Goal: Contribute content: Contribute content

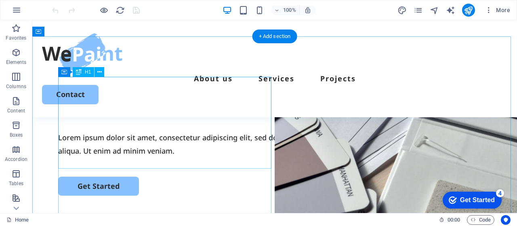
scroll to position [67, 0]
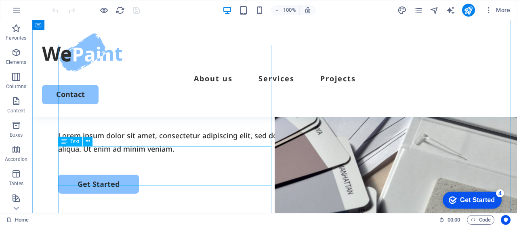
click at [75, 153] on div "Lorem ipsum dolor sit amet, consectetur adipiscing elit, sed do eiusmod tempor …" at bounding box center [274, 142] width 433 height 26
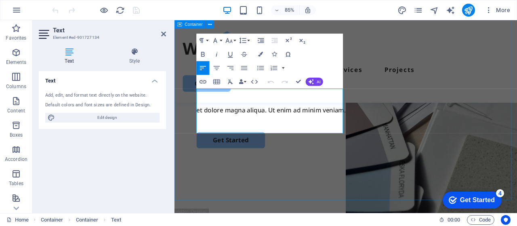
scroll to position [104, 0]
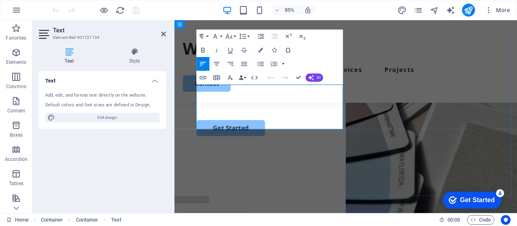
click at [331, 118] on p "Lorem ipsum dolor sit amet, consectetur adipiscing elit, sed do eiusmod tempor …" at bounding box center [375, 105] width 351 height 26
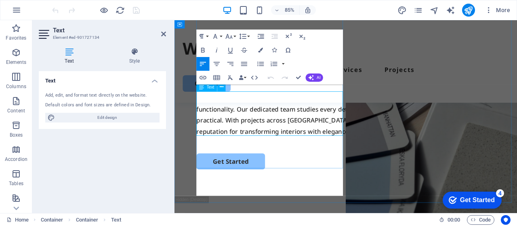
scroll to position [96, 0]
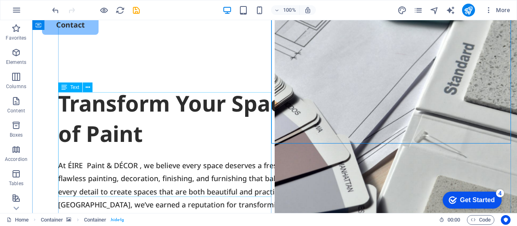
scroll to position [56, 0]
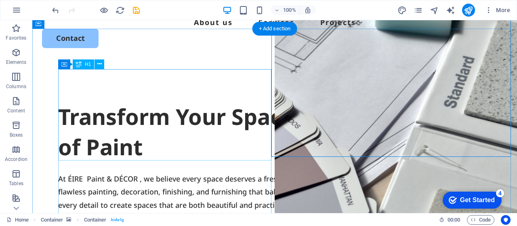
click at [157, 113] on div "Transform Your Space with a Fresh Coat of Paint" at bounding box center [274, 131] width 433 height 61
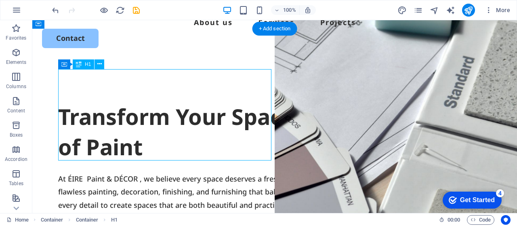
click at [142, 115] on div "Transform Your Space with a Fresh Coat of Paint" at bounding box center [274, 131] width 433 height 61
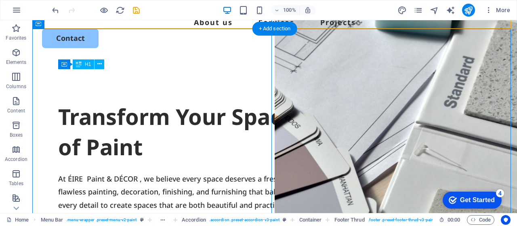
click at [142, 115] on div "Transform Your Space with a Fresh Coat of Paint" at bounding box center [274, 131] width 433 height 61
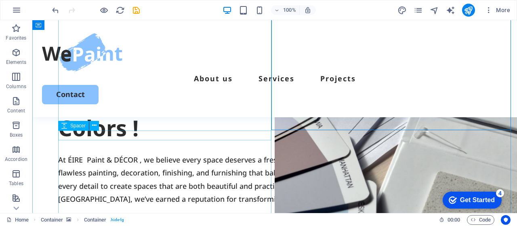
scroll to position [69, 0]
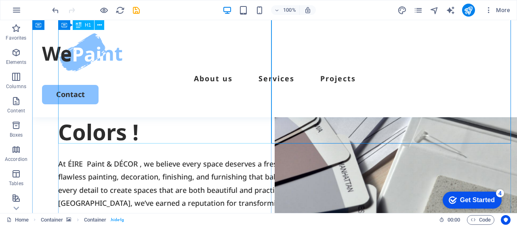
click at [153, 122] on div "It's time to beautify your home, Decorate your home with Vibrant Colors !" at bounding box center [274, 102] width 433 height 92
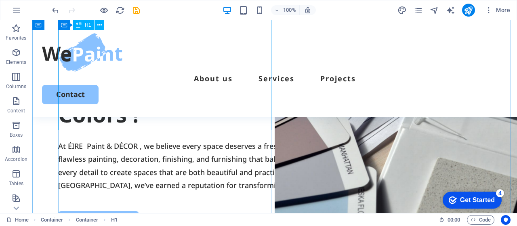
scroll to position [83, 0]
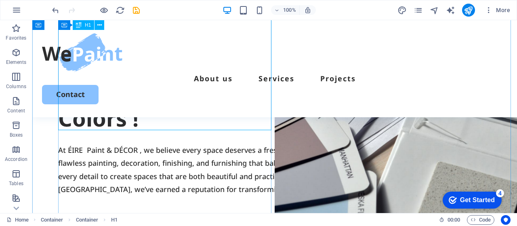
click at [199, 119] on div "It's time to beautify your home, Decorate your home with Vibrant Colors !" at bounding box center [274, 88] width 433 height 92
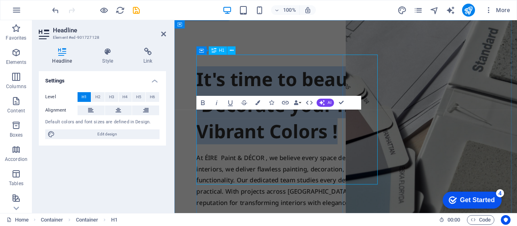
scroll to position [0, 0]
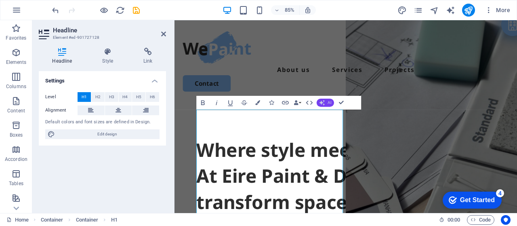
click at [325, 103] on button "AI" at bounding box center [325, 103] width 17 height 8
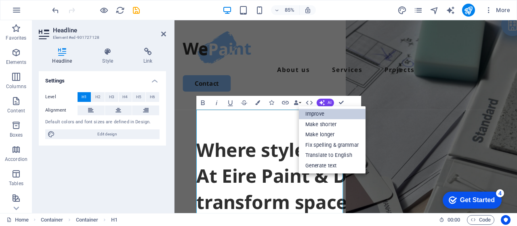
click at [318, 115] on link "Improve" at bounding box center [331, 114] width 67 height 10
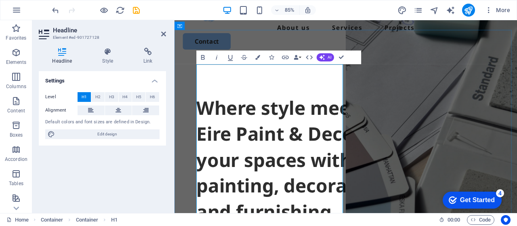
scroll to position [54, 0]
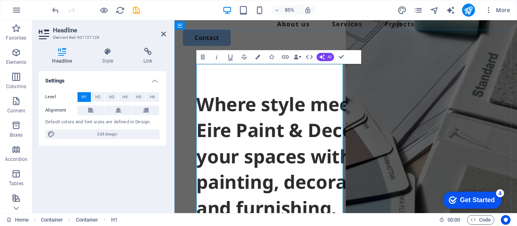
click at [306, 143] on h1 "Where style meets precision. At Eire Paint & Decor, we elevate your spaces with…" at bounding box center [375, 180] width 351 height 153
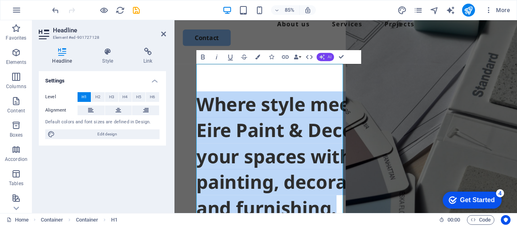
click at [327, 57] on button "AI" at bounding box center [325, 56] width 17 height 8
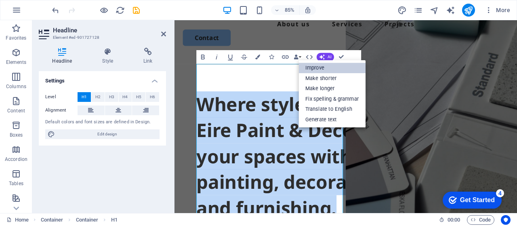
click at [325, 67] on link "Improve" at bounding box center [331, 68] width 67 height 10
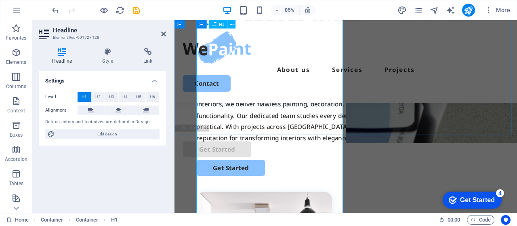
scroll to position [161, 0]
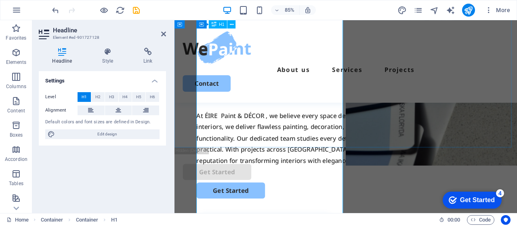
click at [292, 116] on h1 "Where style meets precision. At Eire Paint & Decor, we enhance your spaces with…" at bounding box center [375, 40] width 351 height 153
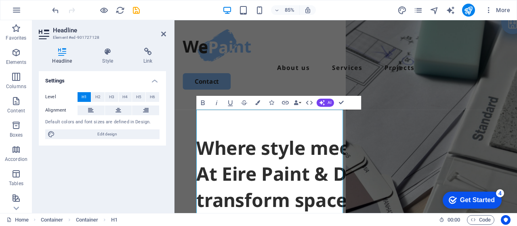
scroll to position [0, 0]
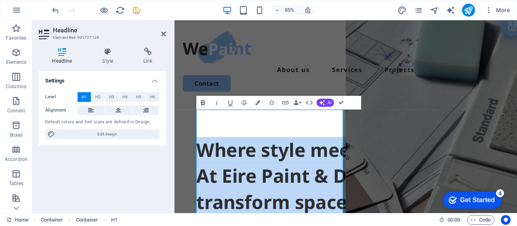
click at [204, 103] on icon "button" at bounding box center [203, 102] width 4 height 5
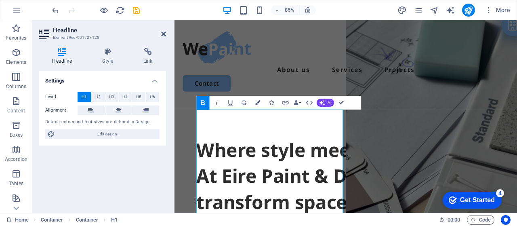
click at [203, 102] on icon "button" at bounding box center [203, 103] width 8 height 8
click at [102, 99] on button "H2" at bounding box center [97, 97] width 13 height 10
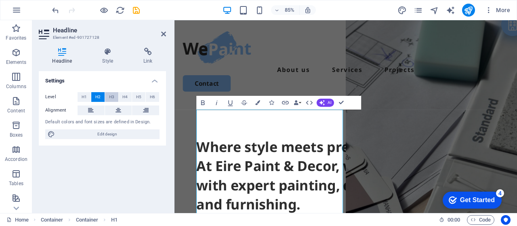
click at [113, 97] on span "H3" at bounding box center [111, 97] width 5 height 10
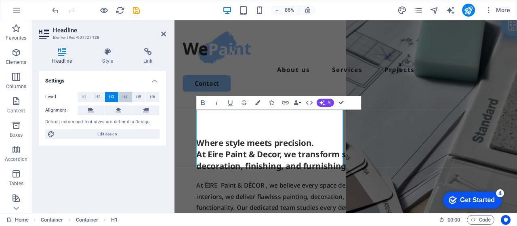
click at [124, 97] on span "H4" at bounding box center [124, 97] width 5 height 10
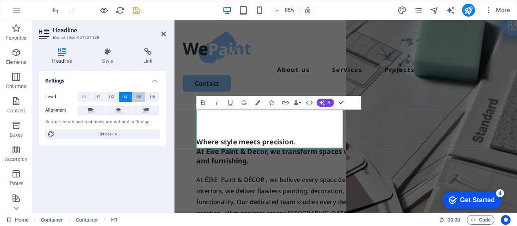
click at [138, 96] on span "H5" at bounding box center [138, 97] width 5 height 10
click at [155, 99] on span "H6" at bounding box center [152, 97] width 5 height 10
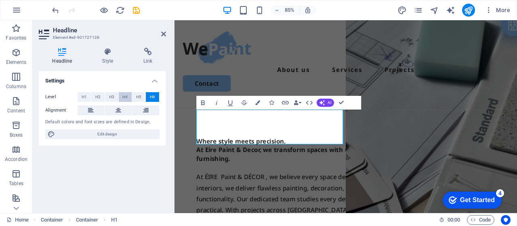
click at [124, 93] on span "H4" at bounding box center [124, 97] width 5 height 10
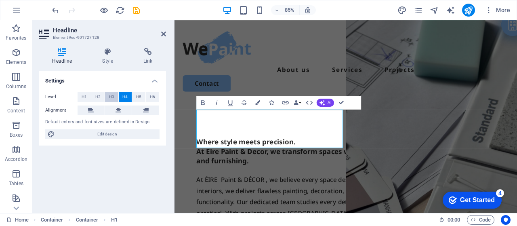
click at [114, 95] on button "H3" at bounding box center [111, 97] width 13 height 10
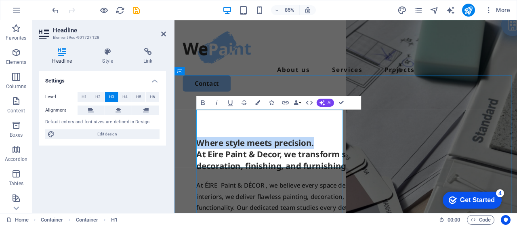
drag, startPoint x: 343, startPoint y: 132, endPoint x: 203, endPoint y: 129, distance: 139.3
click at [203, 157] on h3 "Where style meets precision. At Eire Paint & Decor, we transform spaces with ex…" at bounding box center [375, 177] width 351 height 41
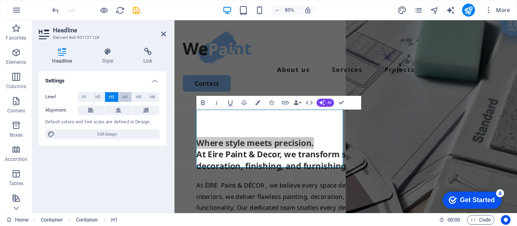
click at [126, 99] on span "H4" at bounding box center [124, 97] width 5 height 10
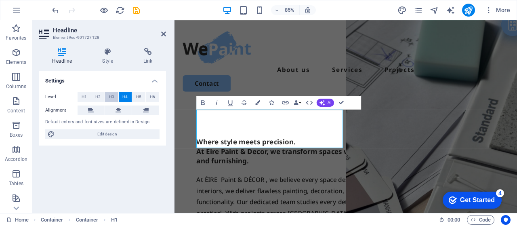
click at [113, 96] on span "H3" at bounding box center [111, 97] width 5 height 10
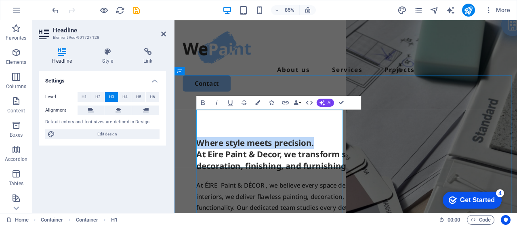
drag, startPoint x: 349, startPoint y: 136, endPoint x: 202, endPoint y: 136, distance: 147.0
click at [202, 157] on h3 "Where style meets precision. At Eire Paint & Decor, we transform spaces with ex…" at bounding box center [375, 177] width 351 height 41
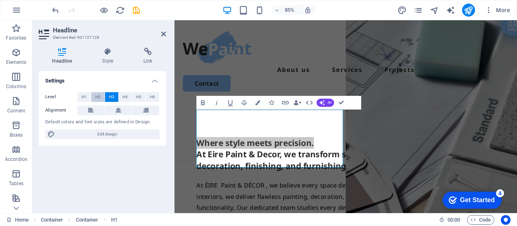
click at [101, 98] on button "H2" at bounding box center [97, 97] width 13 height 10
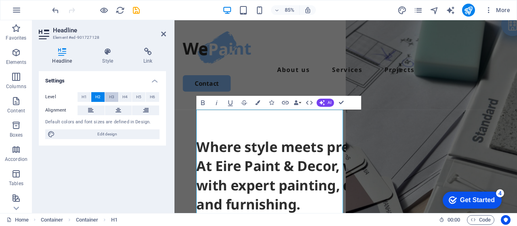
click at [114, 93] on button "H3" at bounding box center [111, 97] width 13 height 10
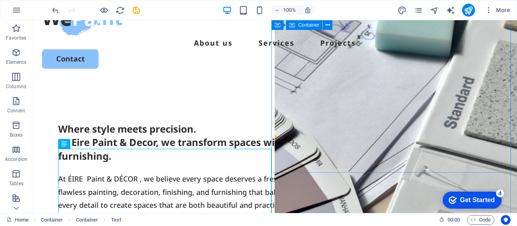
scroll to position [40, 0]
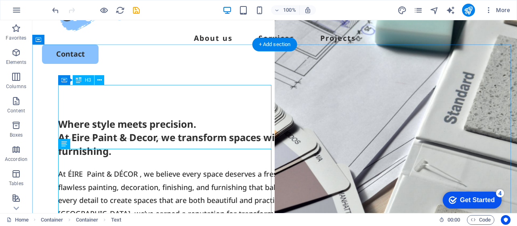
click at [191, 117] on div "Where style meets precision. At Eire Paint & Decor, we transform spaces with ex…" at bounding box center [274, 137] width 433 height 41
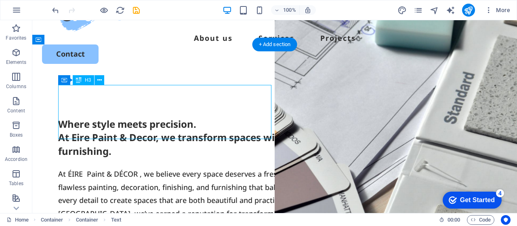
click at [191, 117] on div "Where style meets precision. At Eire Paint & Decor, we transform spaces with ex…" at bounding box center [274, 137] width 433 height 41
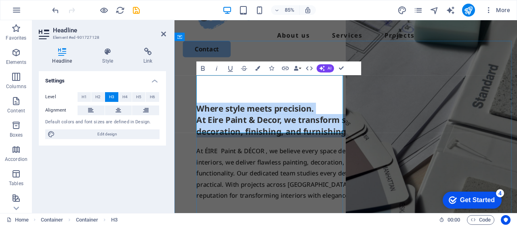
click at [345, 117] on h3 "Where style meets precision. At Eire Paint & Decor, we transform spaces with ex…" at bounding box center [375, 137] width 351 height 41
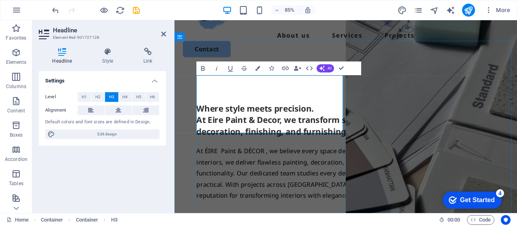
click at [341, 117] on h3 "Where style meets precision. At Eire Paint & Decor, we transform spaces with ex…" at bounding box center [375, 137] width 351 height 41
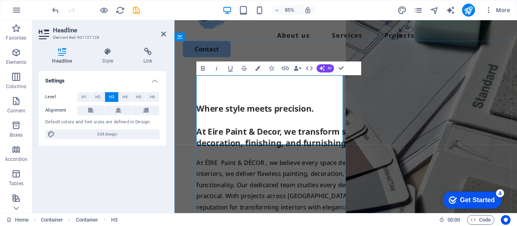
click at [276, 129] on h3 "Where style meets precision. ‌ At Eire Paint & Decor, we transform spaces with …" at bounding box center [375, 144] width 351 height 54
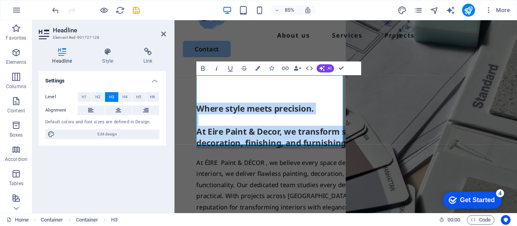
click at [214, 68] on icon "button" at bounding box center [216, 68] width 8 height 8
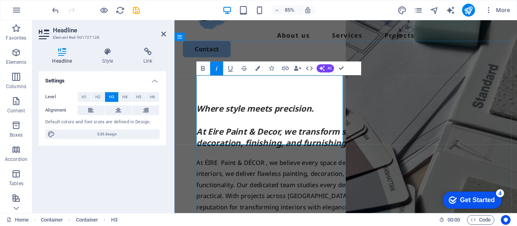
click at [255, 117] on h3 "Where style meets precision. ‌ At Eire Paint & Decor, we transform spaces with …" at bounding box center [375, 144] width 351 height 54
click at [352, 194] on div "At ÉIRE ‎Paint & DÉCOR ‎, we believe every space deserves a fresh start. From h…" at bounding box center [375, 213] width 351 height 65
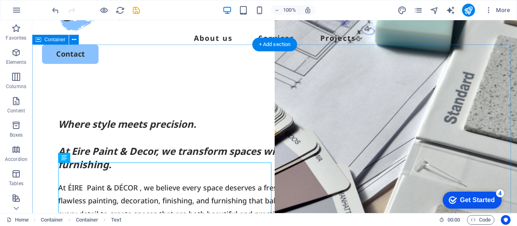
drag, startPoint x: 171, startPoint y: 86, endPoint x: 167, endPoint y: 68, distance: 18.2
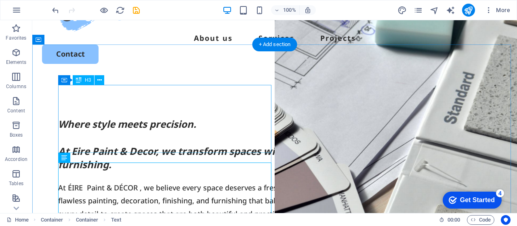
click at [155, 117] on div "Where style meets precision. At Eire Paint & Decor, we transform spaces with ex…" at bounding box center [274, 144] width 433 height 54
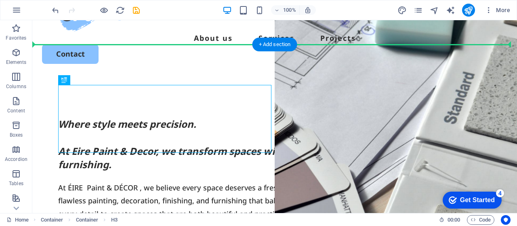
drag, startPoint x: 155, startPoint y: 101, endPoint x: 149, endPoint y: 67, distance: 34.8
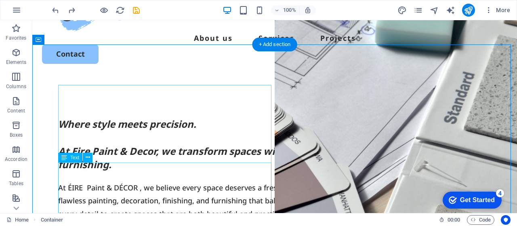
click at [146, 181] on div "At ÉIRE ‎Paint & DÉCOR ‎, we believe every space deserves a fresh start. From h…" at bounding box center [274, 207] width 433 height 52
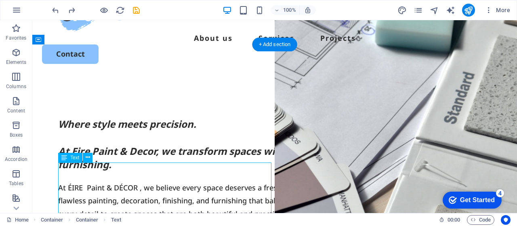
click at [146, 181] on div "At ÉIRE ‎Paint & DÉCOR ‎, we believe every space deserves a fresh start. From h…" at bounding box center [274, 207] width 433 height 52
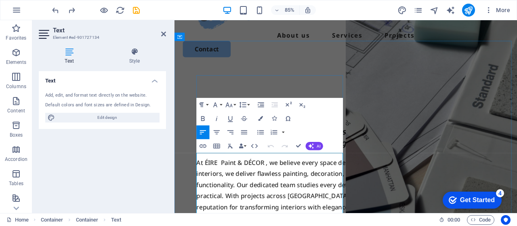
click at [292, 181] on p "At ÉIRE ‎Paint & DÉCOR ‎, we believe every space deserves a fresh start. From h…" at bounding box center [375, 213] width 351 height 65
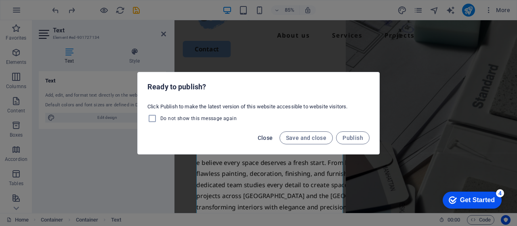
click at [272, 137] on span "Close" at bounding box center [265, 137] width 15 height 6
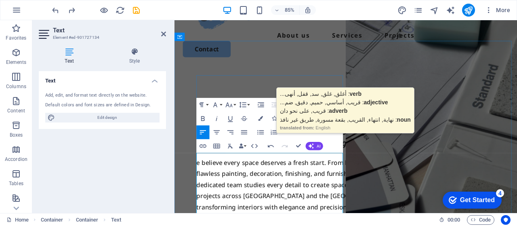
click at [201, 181] on p "e believe every space deserves a fresh start. From homes to commercial interior…" at bounding box center [375, 213] width 351 height 65
drag, startPoint x: 391, startPoint y: 194, endPoint x: 501, endPoint y: 169, distance: 113.4
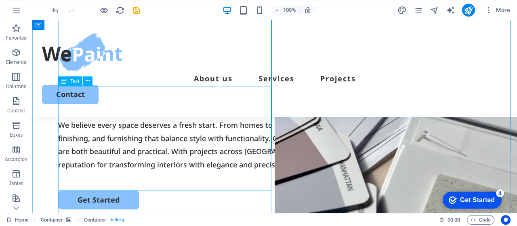
scroll to position [54, 0]
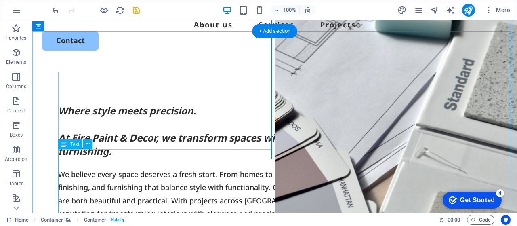
click at [267, 168] on div "We believe every space deserves a fresh start. From homes to commercial interio…" at bounding box center [274, 194] width 433 height 52
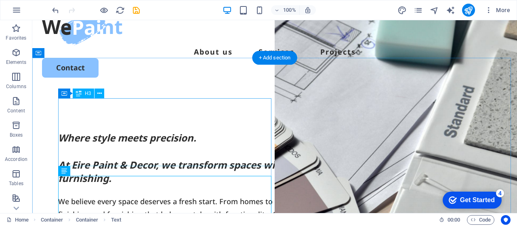
scroll to position [40, 0]
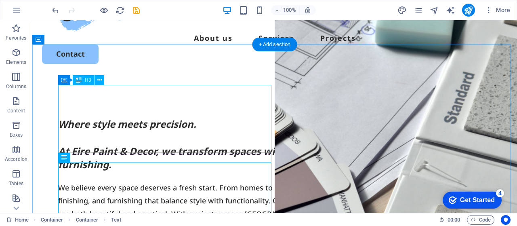
click at [149, 121] on div "Where style meets precision. At Eire Paint & Decor, we transform spaces with ex…" at bounding box center [274, 144] width 433 height 54
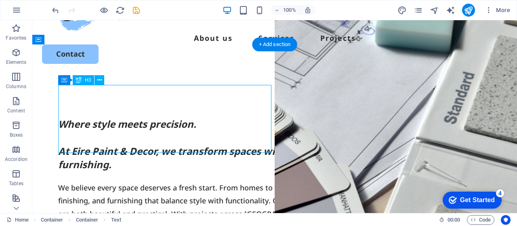
click at [149, 121] on div "Where style meets precision. At Eire Paint & Decor, we transform spaces with ex…" at bounding box center [274, 144] width 433 height 54
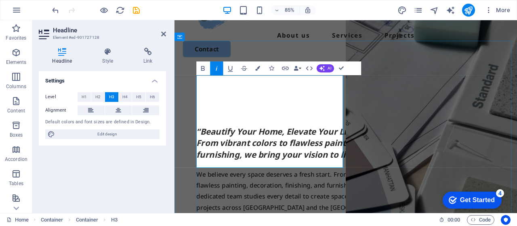
scroll to position [27, 0]
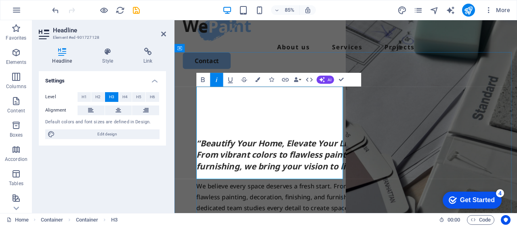
click at [201, 158] on em "“Beautify Your Home, Elevate Your Lifestyle” From vibrant colors to flawless pa…" at bounding box center [359, 178] width 319 height 40
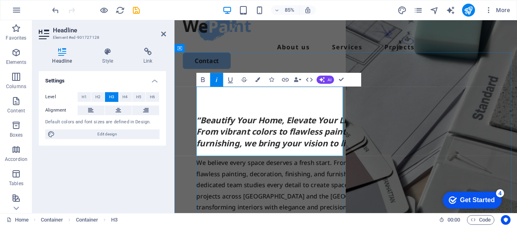
click at [266, 131] on h3 "“Beautify Your Home, Elevate Your Lifestyle” From vibrant colors to flawless pa…" at bounding box center [375, 151] width 351 height 41
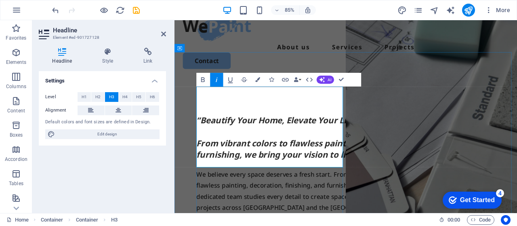
click at [207, 131] on em "“Beautify Your Home, Elevate Your Lifestyle” ‌ From vibrant colors to flawless …" at bounding box center [359, 158] width 319 height 54
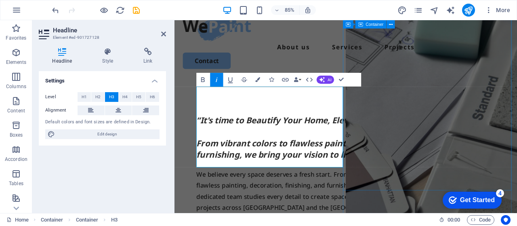
drag, startPoint x: 396, startPoint y: 168, endPoint x: 503, endPoint y: 145, distance: 109.4
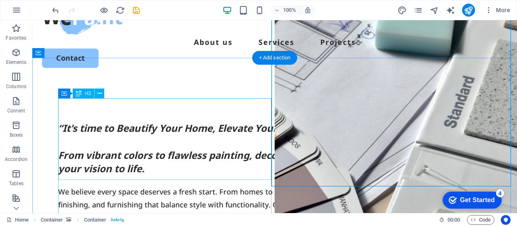
scroll to position [54, 0]
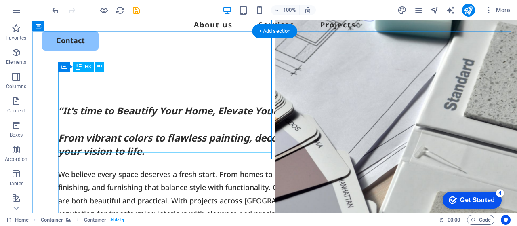
click at [176, 150] on div "“It's time to Beautify Your Home, Elevate Your Lifestyle” From vibrant colors t…" at bounding box center [274, 131] width 433 height 54
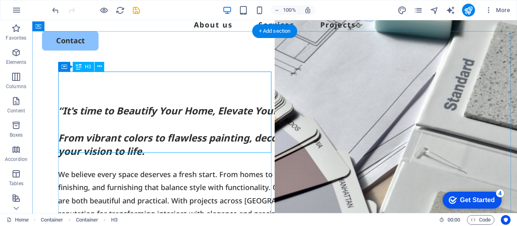
click at [183, 146] on div "“It's time to Beautify Your Home, Elevate Your Lifestyle” From vibrant colors t…" at bounding box center [274, 131] width 433 height 54
click at [161, 123] on div "“It's time to Beautify Your Home, Elevate Your Lifestyle” From vibrant colors t…" at bounding box center [274, 131] width 433 height 54
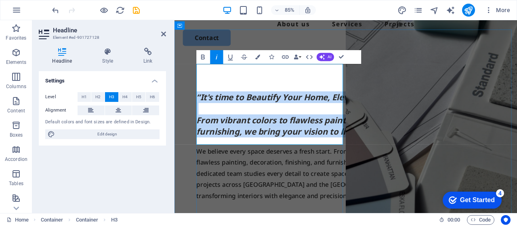
click at [252, 153] on h3 "“It's time to Beautify Your Home, Elevate Your Lifestyle” From vibrant colors t…" at bounding box center [375, 131] width 351 height 54
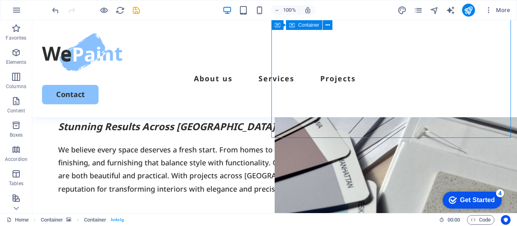
scroll to position [67, 0]
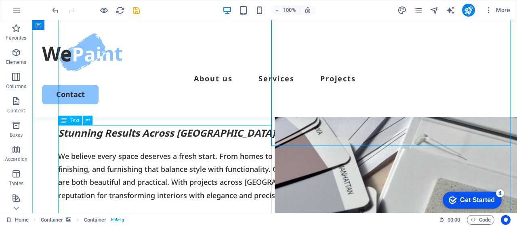
click at [68, 149] on div "We believe every space deserves a fresh start. From homes to commercial interio…" at bounding box center [274, 175] width 433 height 52
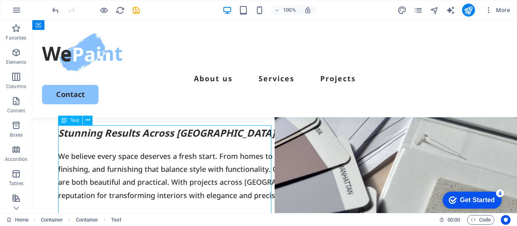
click at [68, 149] on div "We believe every space deserves a fresh start. From homes to commercial interio…" at bounding box center [274, 175] width 433 height 52
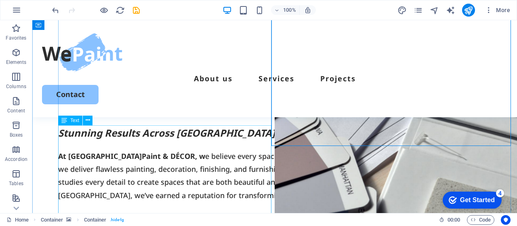
click at [187, 149] on div "At ÉIRE ‎Paint & DÉCOR, w e believe every space deserves a fresh start. From ho…" at bounding box center [274, 175] width 433 height 52
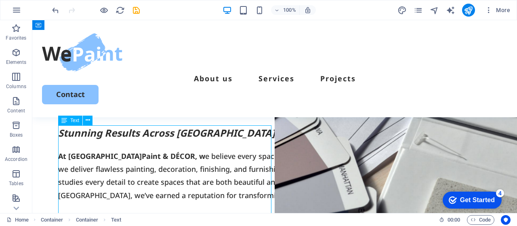
click at [187, 149] on div "At ÉIRE ‎Paint & DÉCOR, w e believe every space deserves a fresh start. From ho…" at bounding box center [274, 175] width 433 height 52
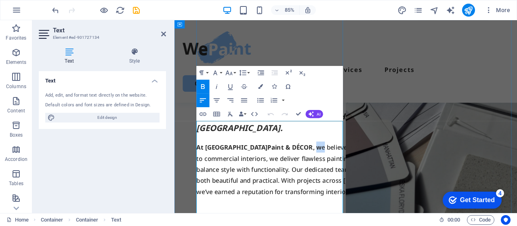
drag, startPoint x: 296, startPoint y: 145, endPoint x: 287, endPoint y: 144, distance: 8.9
click at [287, 163] on p "At ÉIRE ‎Paint & DÉCOR, w e believe every space deserves a fresh start. From ho…" at bounding box center [375, 195] width 351 height 65
click at [291, 163] on p "At ÉIRE ‎Paint & DÉCOR, believe every space deserves a fresh start. From homes …" at bounding box center [375, 195] width 351 height 65
click at [202, 86] on icon "button" at bounding box center [203, 86] width 8 height 8
drag, startPoint x: 299, startPoint y: 146, endPoint x: 289, endPoint y: 145, distance: 10.5
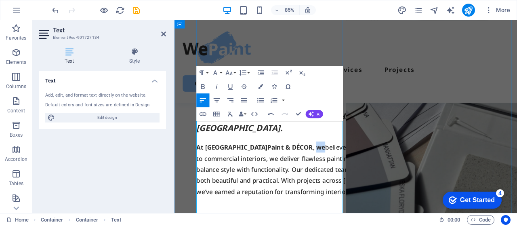
click at [289, 163] on p "At ÉIRE ‎Paint & DÉCOR, we ​believe every space deserves a fresh start. From ho…" at bounding box center [375, 195] width 351 height 65
click at [197, 84] on button "Bold" at bounding box center [202, 87] width 13 height 14
click at [300, 186] on p "At ÉIRE ‎Paint & DÉCOR, we believe every space deserves a fresh start. From hom…" at bounding box center [375, 195] width 351 height 65
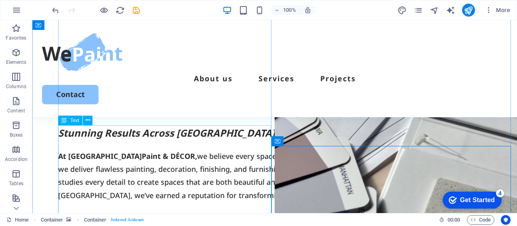
click at [120, 149] on div "At ÉIRE ‎Paint & DÉCOR, we believe every space deserves a fresh start. From hom…" at bounding box center [274, 175] width 433 height 52
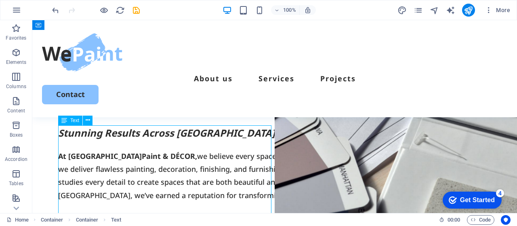
click at [120, 149] on div "At ÉIRE ‎Paint & DÉCOR, we believe every space deserves a fresh start. From hom…" at bounding box center [274, 175] width 433 height 52
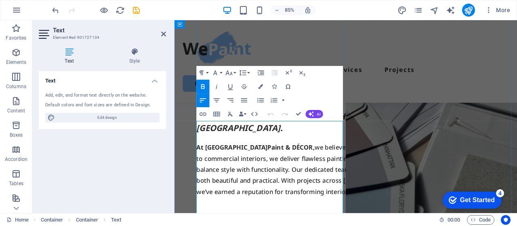
click at [229, 164] on strong "At [GEOGRAPHIC_DATA]" at bounding box center [242, 169] width 84 height 10
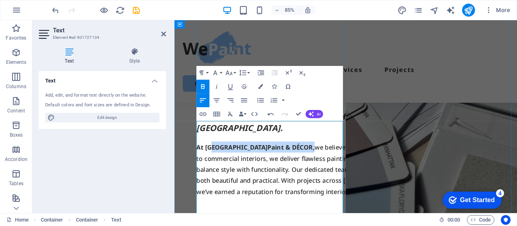
drag, startPoint x: 282, startPoint y: 143, endPoint x: 217, endPoint y: 146, distance: 65.1
click at [217, 163] on p "At ÉIRE ‎Paint & DÉCOR, we believe every space deserves a fresh start. From hom…" at bounding box center [375, 195] width 351 height 65
click at [243, 163] on p "At ÉIRE ‎Paint & DÉCOR, we believe every space deserves a fresh start. From hom…" at bounding box center [375, 195] width 351 height 65
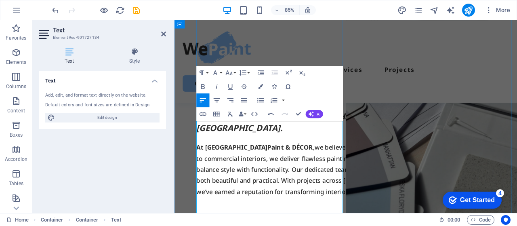
click at [284, 164] on strong "‎Paint & DÉCOR," at bounding box center [311, 169] width 55 height 10
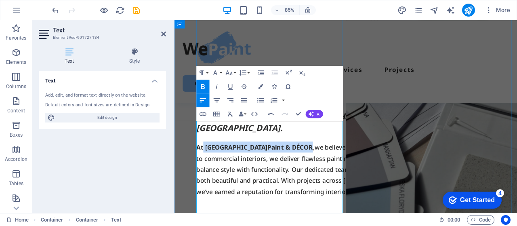
drag, startPoint x: 280, startPoint y: 144, endPoint x: 209, endPoint y: 144, distance: 70.6
click at [209, 163] on p "At ÉIRE ‎Paint & DÉCOR , we believe every space deserves a fresh start. From ho…" at bounding box center [375, 195] width 351 height 65
click at [284, 164] on strong "‎Paint & DÉCOR ," at bounding box center [311, 169] width 55 height 10
drag, startPoint x: 279, startPoint y: 144, endPoint x: 211, endPoint y: 145, distance: 68.2
click at [211, 163] on p "At ÉIRE ‎Paint & DÉCOR , we believe every space deserves a fresh start. From ho…" at bounding box center [375, 195] width 351 height 65
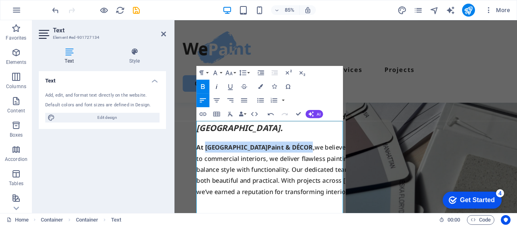
click at [218, 86] on icon "button" at bounding box center [216, 86] width 8 height 8
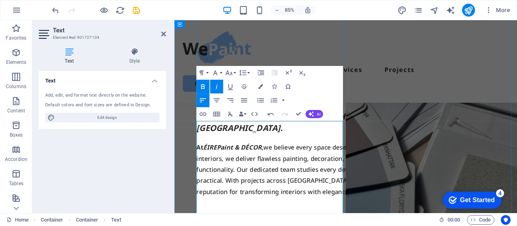
click at [280, 184] on p "At ÉIRE ‎Paint & DÉCOR , we believe every space deserves a fresh start. From ho…" at bounding box center [375, 195] width 351 height 65
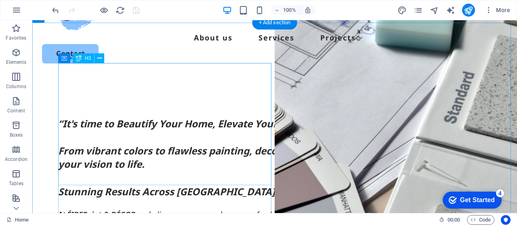
scroll to position [40, 0]
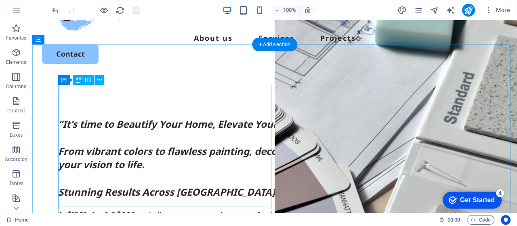
click at [204, 133] on div "“It's time to Beautify Your Home, Elevate Your Lifestyle” From vibrant colors t…" at bounding box center [274, 158] width 433 height 82
click at [189, 136] on div "“It's time to Beautify Your Home, Elevate Your Lifestyle” From vibrant colors t…" at bounding box center [274, 158] width 433 height 82
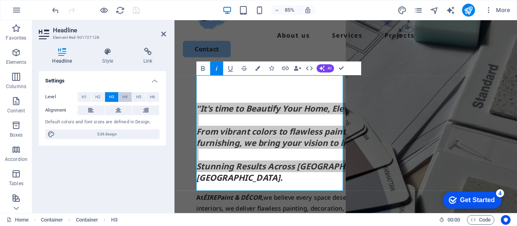
click at [123, 96] on span "H4" at bounding box center [124, 97] width 5 height 10
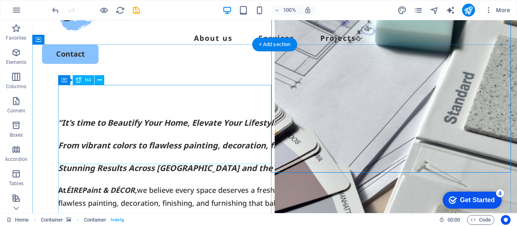
click at [177, 129] on div "“It's time to Beautify Your Home, Elevate Your Lifestyle” From vibrant colors t…" at bounding box center [274, 145] width 433 height 57
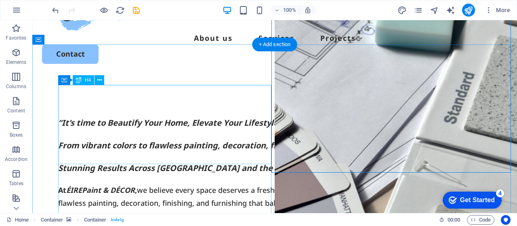
click at [187, 121] on div "“It's time to Beautify Your Home, Elevate Your Lifestyle” From vibrant colors t…" at bounding box center [274, 145] width 433 height 57
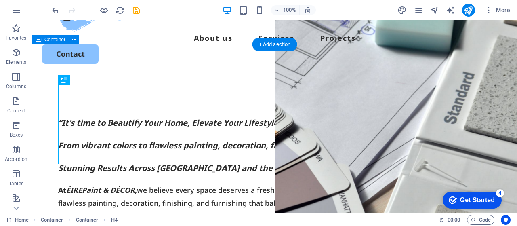
drag, startPoint x: 78, startPoint y: 109, endPoint x: 68, endPoint y: 109, distance: 10.5
click at [68, 117] on div "“It's time to Beautify Your Home, Elevate Your Lifestyle” From vibrant colors t…" at bounding box center [274, 145] width 433 height 57
click at [78, 117] on div "“It's time to Beautify Your Home, Elevate Your Lifestyle” From vibrant colors t…" at bounding box center [274, 145] width 433 height 57
click at [126, 117] on div "“It's time to Beautify Your Home, Elevate Your Lifestyle” From vibrant colors t…" at bounding box center [274, 145] width 433 height 57
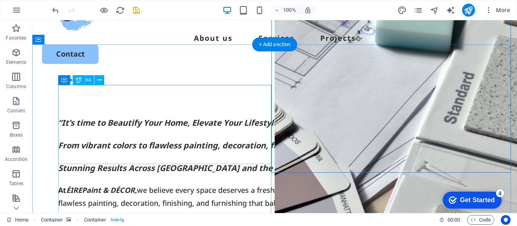
click at [186, 136] on div "“It's time to Beautify Your Home, Elevate Your Lifestyle” From vibrant colors t…" at bounding box center [274, 145] width 433 height 57
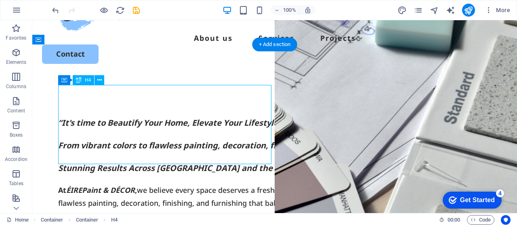
drag, startPoint x: 186, startPoint y: 136, endPoint x: 107, endPoint y: 131, distance: 78.9
click at [107, 131] on div "“It's time to Beautify Your Home, Elevate Your Lifestyle” From vibrant colors t…" at bounding box center [274, 145] width 433 height 57
drag, startPoint x: 105, startPoint y: 110, endPoint x: 73, endPoint y: 107, distance: 31.6
click at [73, 117] on div "“It's time to Beautify Your Home, Elevate Your Lifestyle” From vibrant colors t…" at bounding box center [274, 145] width 433 height 57
drag, startPoint x: 105, startPoint y: 119, endPoint x: 83, endPoint y: 115, distance: 22.1
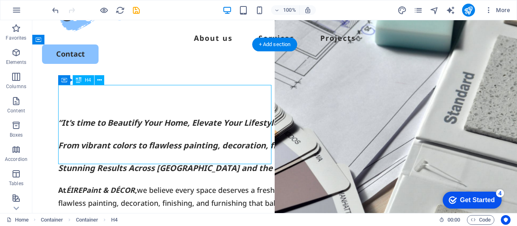
click at [83, 117] on div "“It's time to Beautify Your Home, Elevate Your Lifestyle” From vibrant colors t…" at bounding box center [274, 145] width 433 height 57
drag, startPoint x: 229, startPoint y: 109, endPoint x: 151, endPoint y: 102, distance: 78.2
click at [151, 117] on div "“It's time to Beautify Your Home, Elevate Your Lifestyle” From vibrant colors t…" at bounding box center [274, 145] width 433 height 57
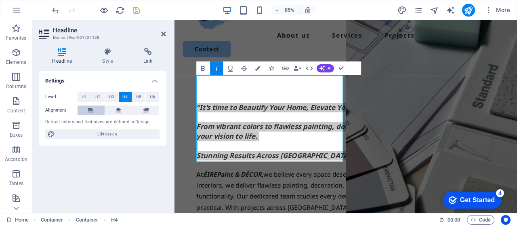
click at [94, 109] on button at bounding box center [91, 110] width 27 height 10
click at [117, 110] on icon at bounding box center [118, 110] width 6 height 10
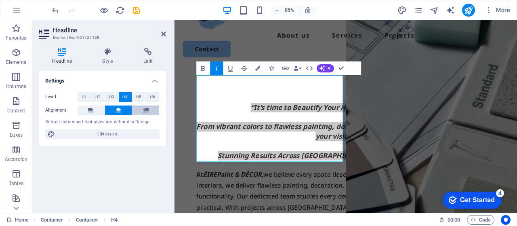
click at [147, 111] on icon at bounding box center [146, 110] width 6 height 10
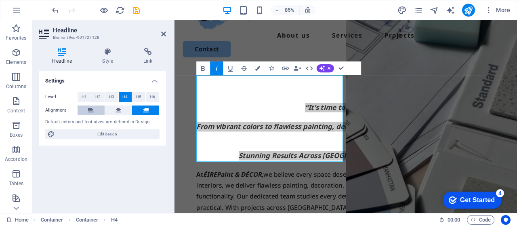
click at [90, 108] on icon at bounding box center [91, 110] width 6 height 10
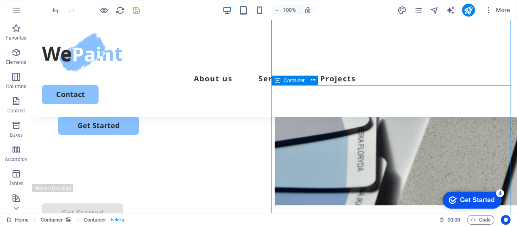
scroll to position [148, 0]
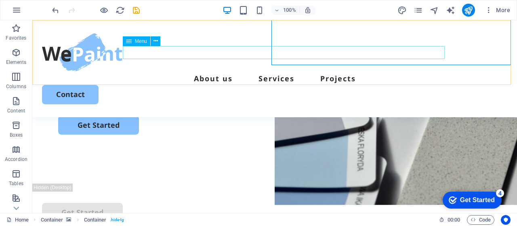
click at [282, 72] on nav "About us Services Projects" at bounding box center [274, 78] width 465 height 13
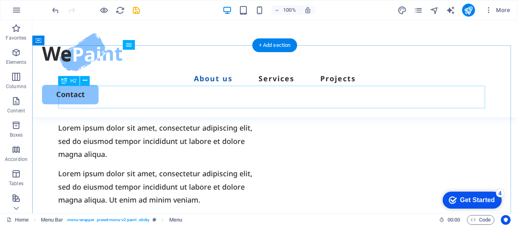
scroll to position [592, 0]
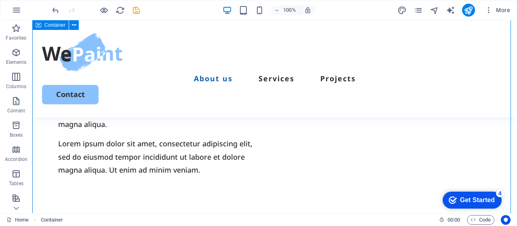
scroll to position [649, 0]
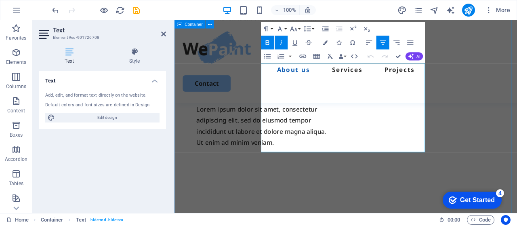
scroll to position [686, 0]
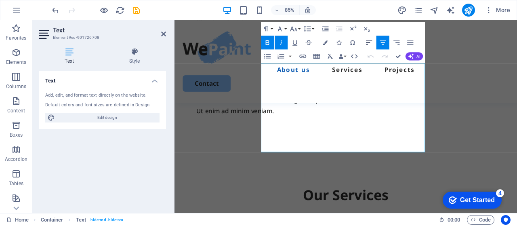
click at [369, 42] on icon "button" at bounding box center [369, 42] width 8 height 8
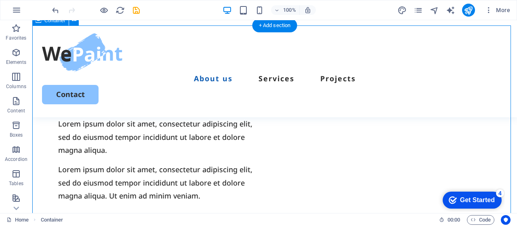
scroll to position [595, 0]
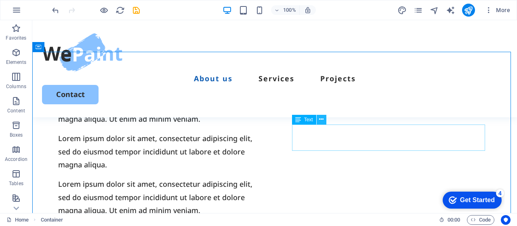
click at [321, 119] on icon at bounding box center [321, 119] width 4 height 8
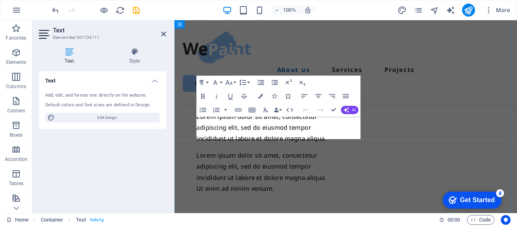
scroll to position [728, 0]
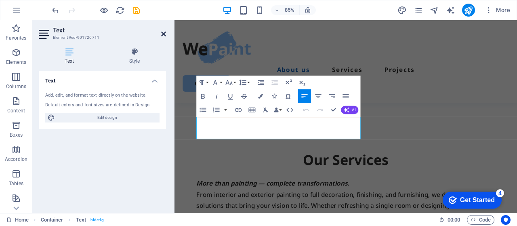
click at [166, 37] on icon at bounding box center [163, 34] width 5 height 6
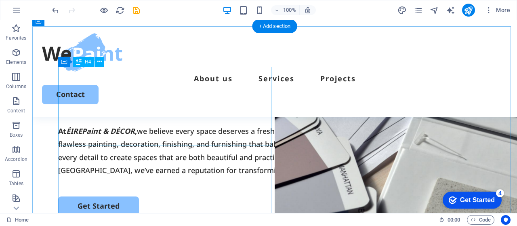
scroll to position [85, 0]
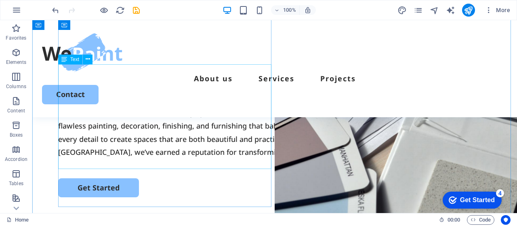
click at [174, 110] on div "At ÉIRE ‎Paint & DÉCOR , we believe every space deserves a fresh start. From ho…" at bounding box center [274, 132] width 433 height 52
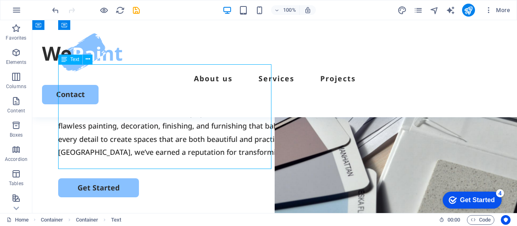
click at [174, 110] on div "At ÉIRE ‎Paint & DÉCOR , we believe every space deserves a fresh start. From ho…" at bounding box center [274, 132] width 433 height 52
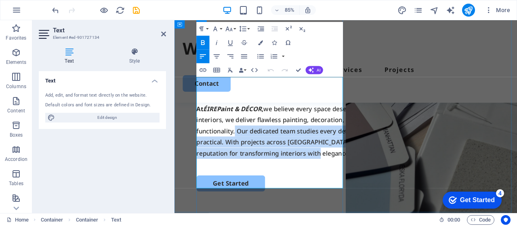
drag, startPoint x: 326, startPoint y: 146, endPoint x: 363, endPoint y: 213, distance: 76.8
click at [363, 183] on p "At ÉIRE ‎Paint & DÉCOR , we believe every space deserves a fresh start. From ho…" at bounding box center [375, 149] width 351 height 65
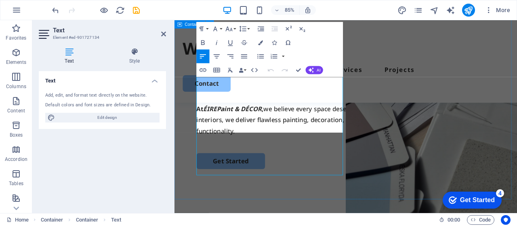
scroll to position [100, 0]
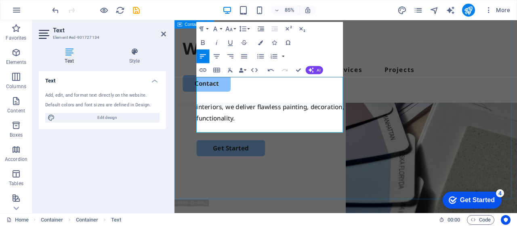
click at [339, 199] on div "“It's time to Beautify Your Home, Elevate Your Lifestyle” From vibrant colors t…" at bounding box center [375, 75] width 403 height 311
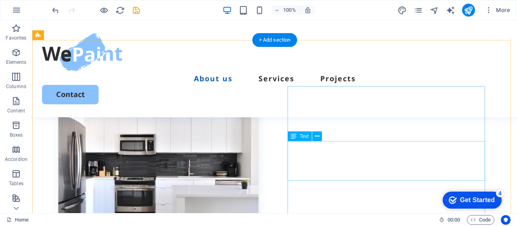
scroll to position [356, 0]
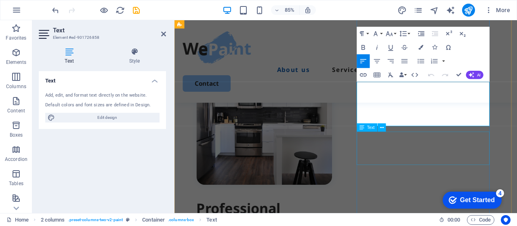
scroll to position [395, 0]
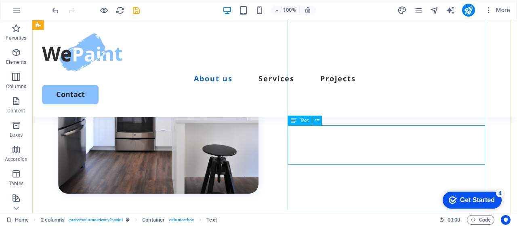
scroll to position [417, 0]
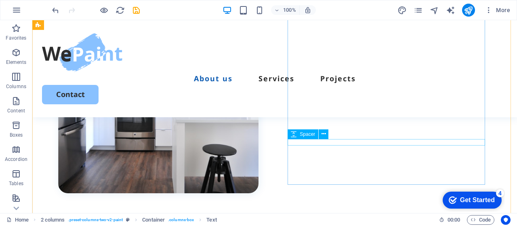
scroll to position [410, 0]
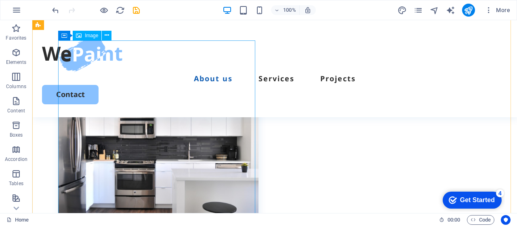
scroll to position [356, 0]
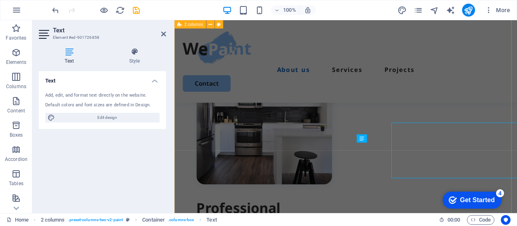
scroll to position [362, 0]
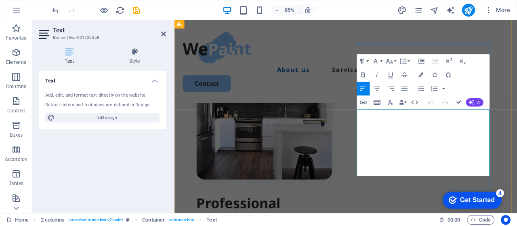
drag, startPoint x: 417, startPoint y: 170, endPoint x: 472, endPoint y: 157, distance: 56.6
copy p "across [GEOGRAPHIC_DATA] and the [GEOGRAPHIC_DATA]"
click at [415, 225] on div "Professional Painting Services Available Now! Our dedicated team studies every …" at bounding box center [375, 226] width 403 height 438
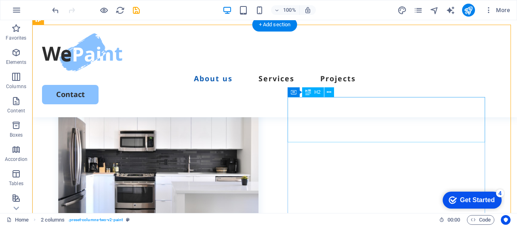
scroll to position [344, 0]
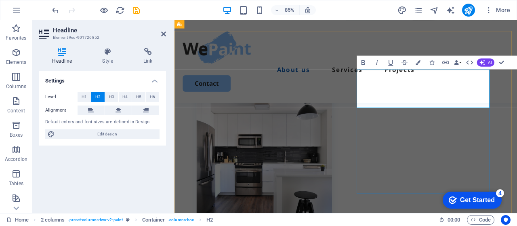
scroll to position [309, 0]
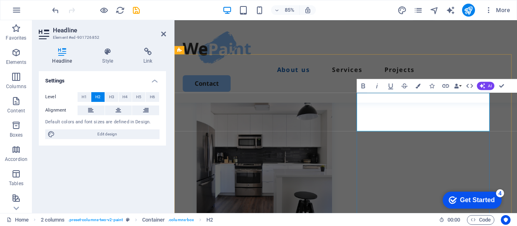
drag, startPoint x: 537, startPoint y: 115, endPoint x: 512, endPoint y: 115, distance: 25.4
drag, startPoint x: 472, startPoint y: 144, endPoint x: 387, endPoint y: 114, distance: 90.3
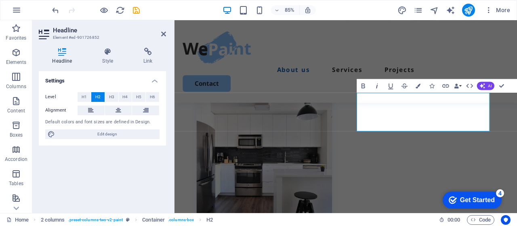
click at [376, 86] on icon "button" at bounding box center [377, 86] width 8 height 8
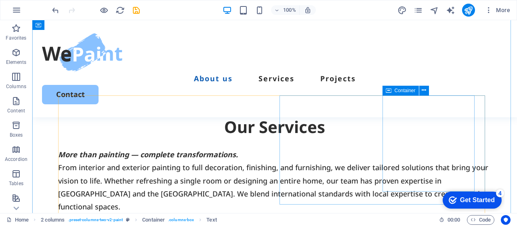
scroll to position [748, 0]
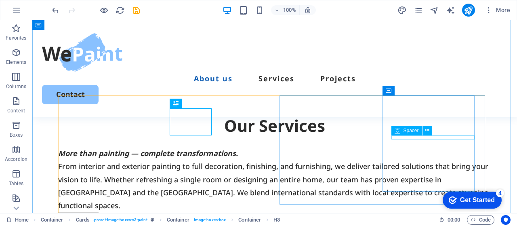
click at [416, 131] on span "Spacer" at bounding box center [410, 130] width 15 height 5
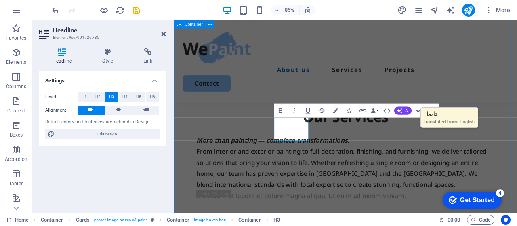
scroll to position [707, 0]
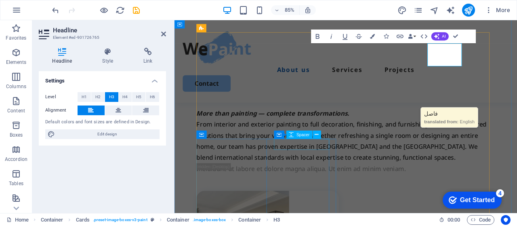
scroll to position [802, 0]
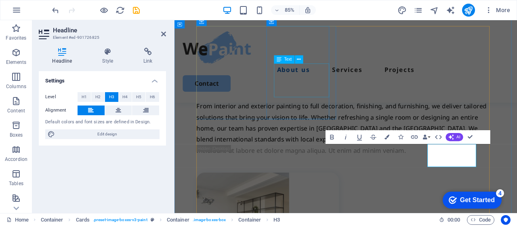
drag, startPoint x: 333, startPoint y: 94, endPoint x: 450, endPoint y: 81, distance: 117.4
click at [450, 81] on div "About us Services Projects Contact" at bounding box center [375, 68] width 403 height 97
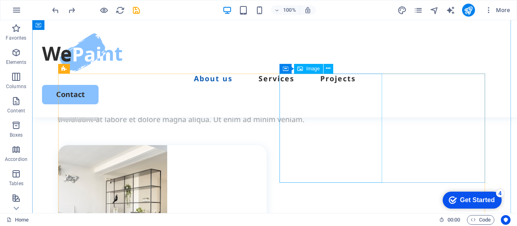
scroll to position [770, 0]
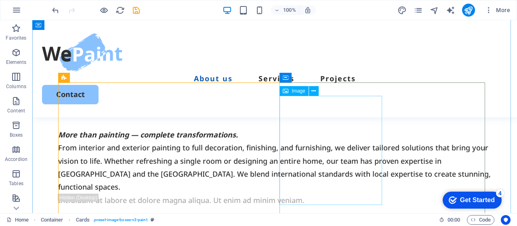
scroll to position [771, 0]
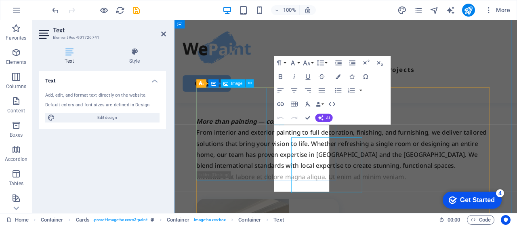
scroll to position [730, 0]
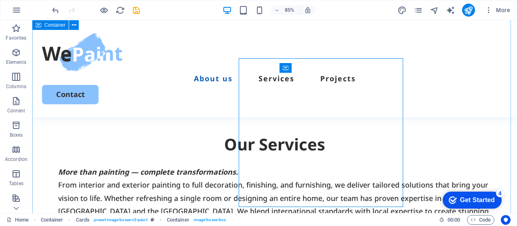
scroll to position [771, 0]
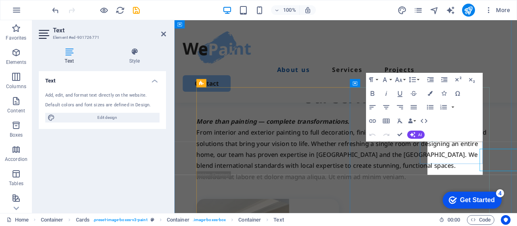
scroll to position [730, 0]
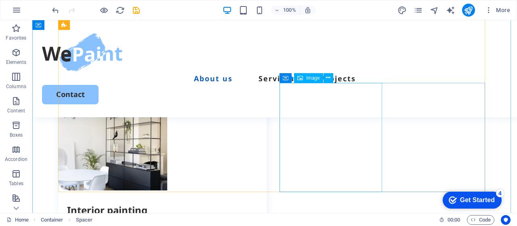
scroll to position [912, 0]
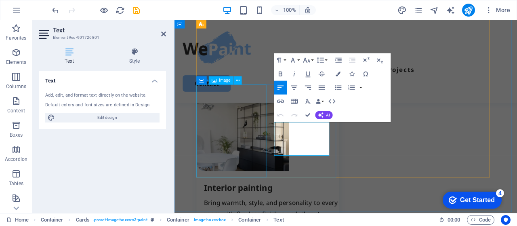
scroll to position [898, 0]
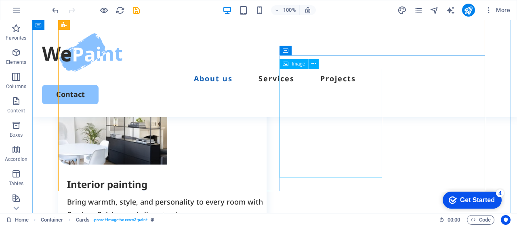
scroll to position [940, 0]
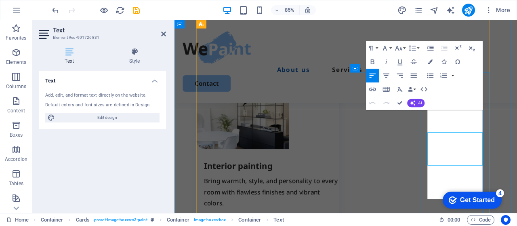
scroll to position [912, 0]
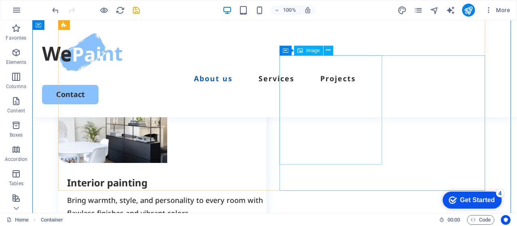
scroll to position [941, 0]
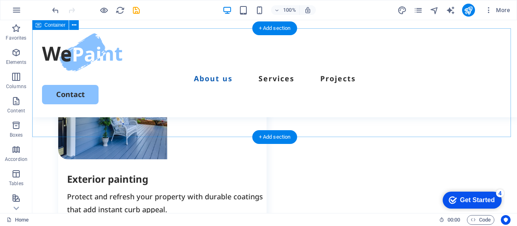
scroll to position [1142, 0]
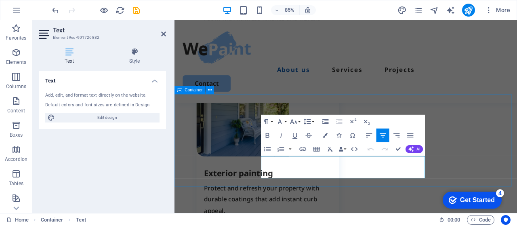
scroll to position [1101, 0]
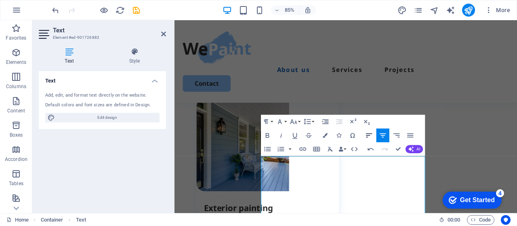
click at [369, 138] on icon "button" at bounding box center [369, 135] width 8 height 8
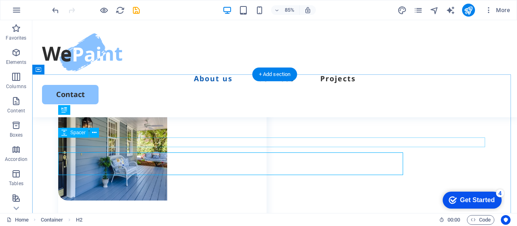
scroll to position [1096, 0]
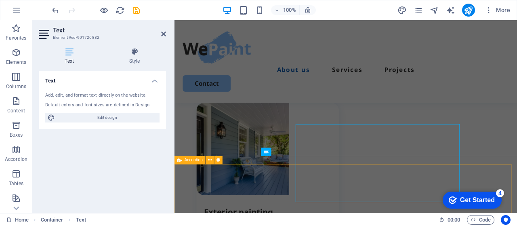
scroll to position [1101, 0]
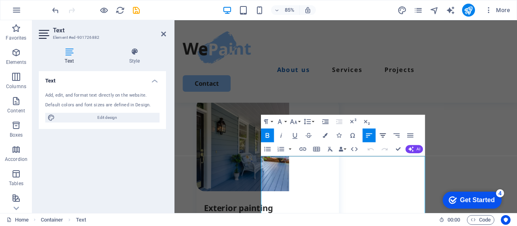
click at [385, 136] on icon "button" at bounding box center [383, 135] width 8 height 8
click at [410, 138] on icon "button" at bounding box center [410, 135] width 8 height 8
click at [381, 133] on icon "button" at bounding box center [383, 135] width 8 height 8
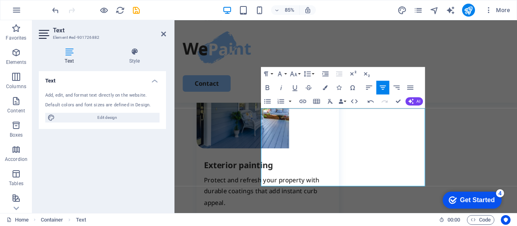
scroll to position [1195, 0]
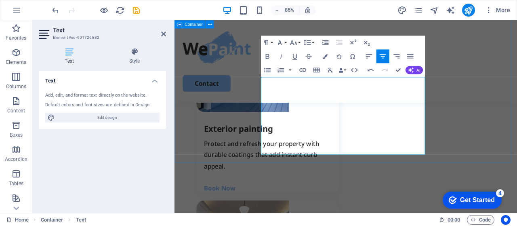
drag, startPoint x: 288, startPoint y: 187, endPoint x: 435, endPoint y: 181, distance: 147.4
click at [410, 54] on icon "button" at bounding box center [410, 56] width 6 height 4
click at [382, 57] on icon "button" at bounding box center [383, 56] width 8 height 8
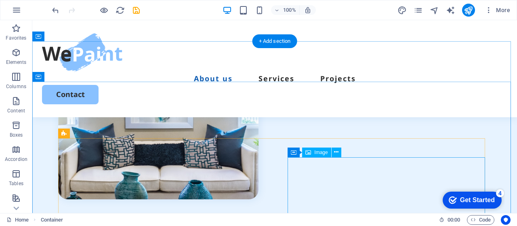
scroll to position [2166, 0]
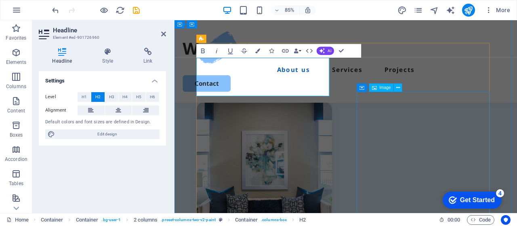
click at [360, 154] on figure at bounding box center [279, 195] width 159 height 159
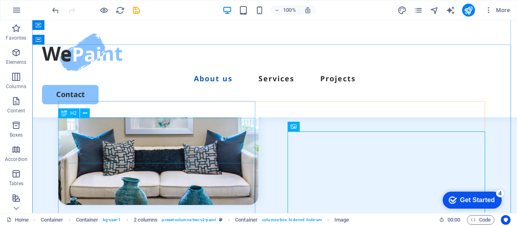
scroll to position [2164, 0]
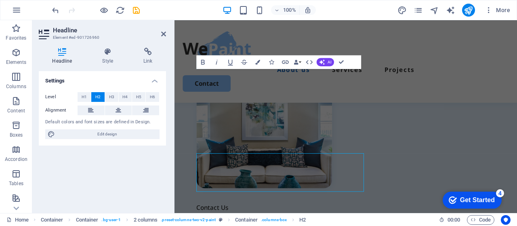
scroll to position [2092, 0]
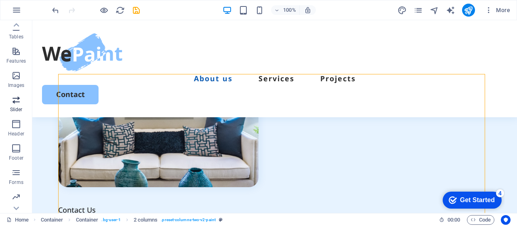
scroll to position [170, 0]
click at [17, 120] on icon "button" at bounding box center [16, 124] width 10 height 10
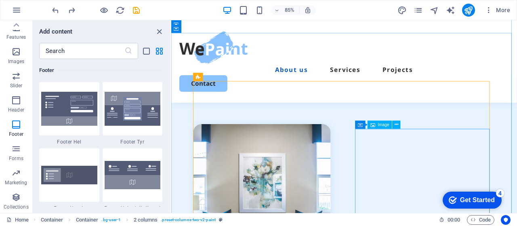
scroll to position [2029, 0]
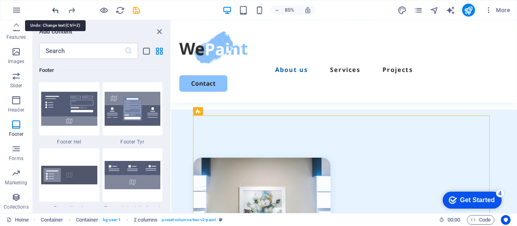
click at [56, 11] on icon "undo" at bounding box center [55, 10] width 9 height 9
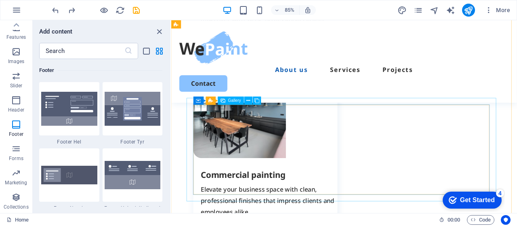
scroll to position [1599, 0]
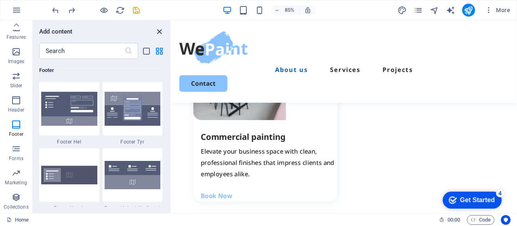
click at [156, 31] on icon "close panel" at bounding box center [159, 31] width 9 height 9
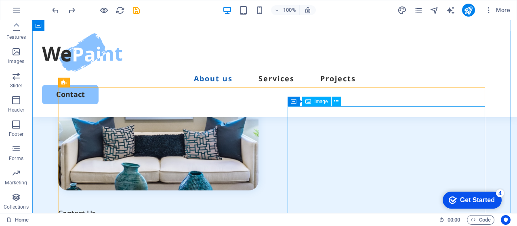
scroll to position [2164, 0]
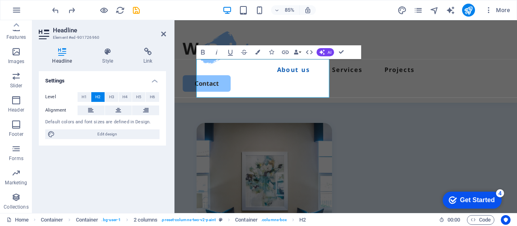
scroll to position [2104, 0]
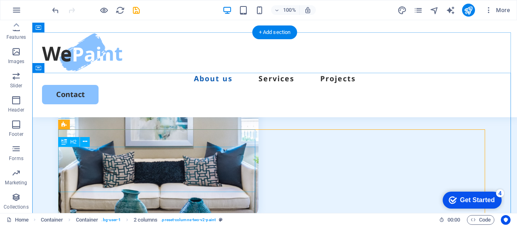
scroll to position [2149, 0]
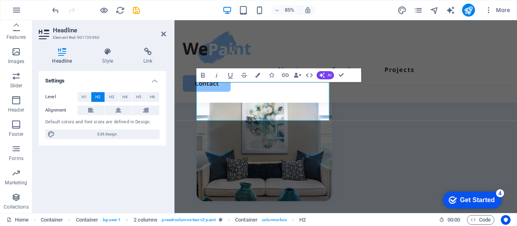
scroll to position [2077, 0]
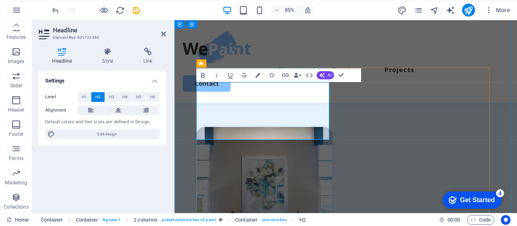
drag, startPoint x: 241, startPoint y: 151, endPoint x: 203, endPoint y: 151, distance: 38.0
click at [113, 98] on span "H3" at bounding box center [111, 97] width 5 height 10
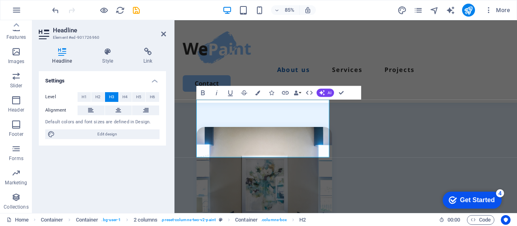
scroll to position [2056, 0]
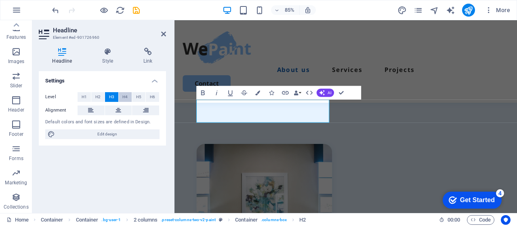
click at [123, 96] on span "H4" at bounding box center [124, 97] width 5 height 10
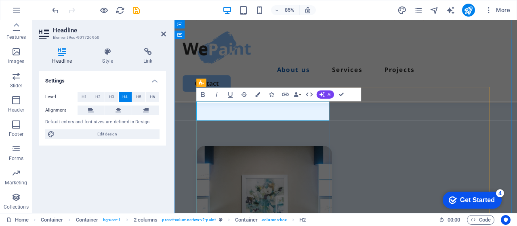
drag, startPoint x: 228, startPoint y: 134, endPoint x: 201, endPoint y: 134, distance: 27.0
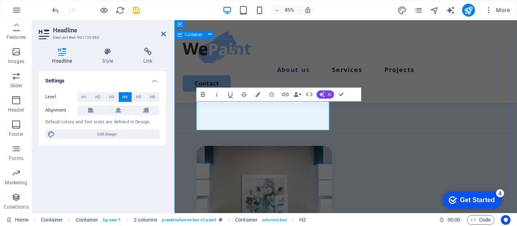
drag, startPoint x: 222, startPoint y: 145, endPoint x: 189, endPoint y: 130, distance: 36.9
click at [205, 95] on icon "button" at bounding box center [203, 94] width 8 height 8
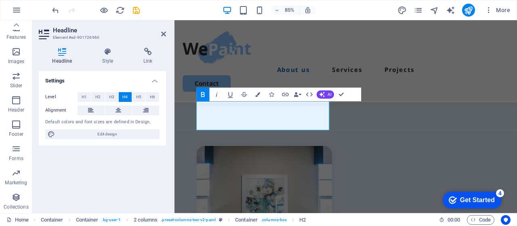
click at [205, 95] on icon "button" at bounding box center [203, 94] width 8 height 8
drag, startPoint x: 382, startPoint y: 128, endPoint x: 493, endPoint y: 111, distance: 111.6
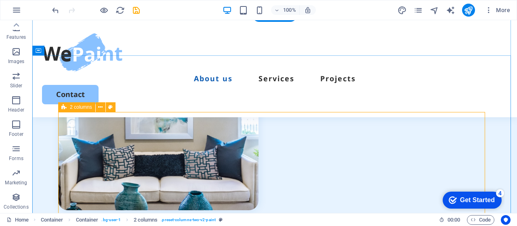
scroll to position [2147, 0]
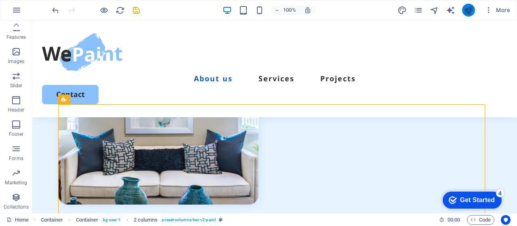
click at [471, 12] on icon "publish" at bounding box center [467, 10] width 9 height 9
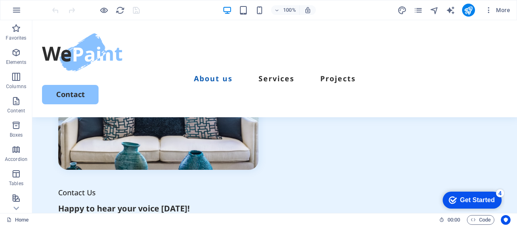
scroll to position [2136, 0]
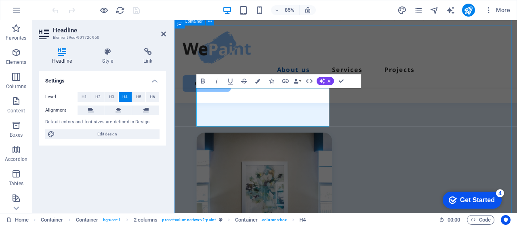
drag, startPoint x: 312, startPoint y: 132, endPoint x: 189, endPoint y: 126, distance: 123.7
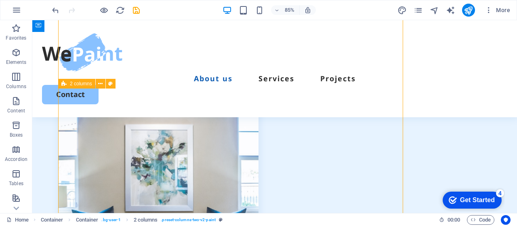
scroll to position [2163, 0]
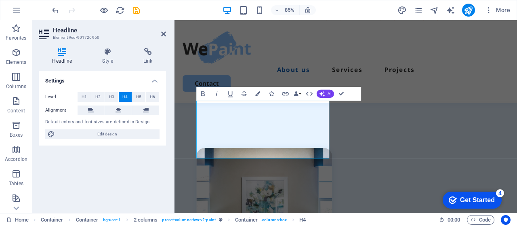
scroll to position [2051, 0]
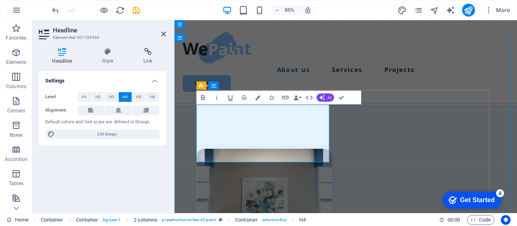
drag, startPoint x: 337, startPoint y: 126, endPoint x: 195, endPoint y: 130, distance: 141.8
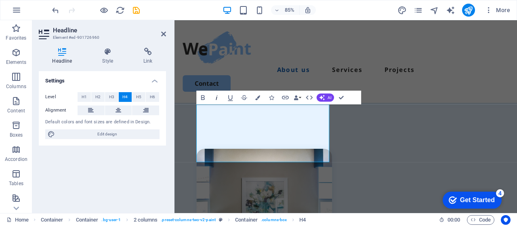
click at [218, 99] on icon "button" at bounding box center [216, 97] width 8 height 8
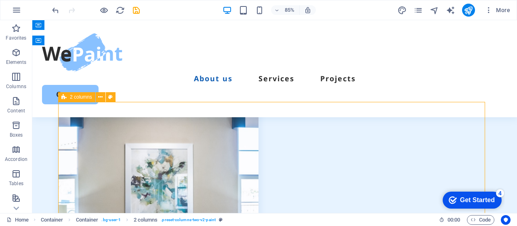
scroll to position [2149, 0]
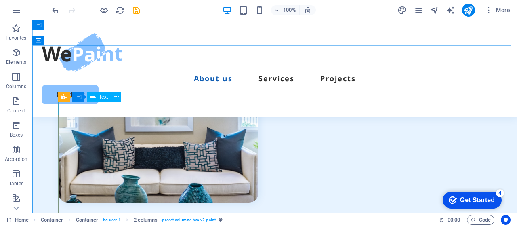
click at [107, 218] on div "Contact Us" at bounding box center [158, 224] width 200 height 13
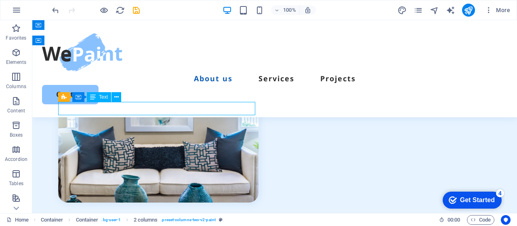
click at [107, 218] on div "Contact Us" at bounding box center [158, 224] width 200 height 13
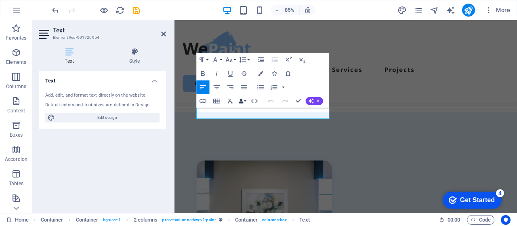
scroll to position [2024, 0]
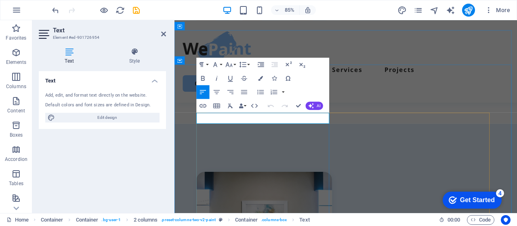
drag, startPoint x: 246, startPoint y: 134, endPoint x: 187, endPoint y: 134, distance: 58.9
click at [201, 78] on icon "button" at bounding box center [203, 78] width 4 height 5
click at [287, 66] on icon "button" at bounding box center [288, 65] width 8 height 8
click at [298, 64] on icon "button" at bounding box center [302, 65] width 8 height 8
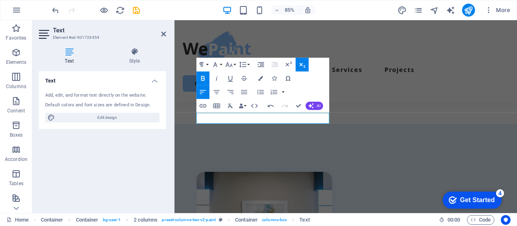
click at [298, 64] on icon "button" at bounding box center [302, 65] width 8 height 8
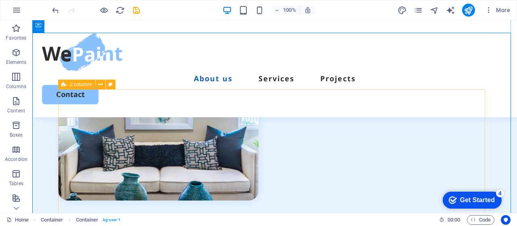
scroll to position [2149, 0]
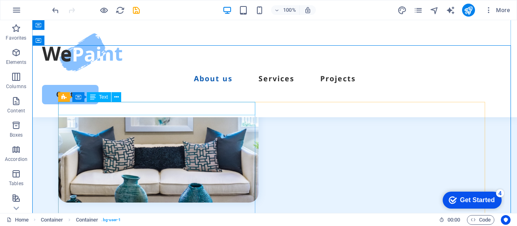
click at [174, 218] on div "Contact Us" at bounding box center [158, 224] width 200 height 13
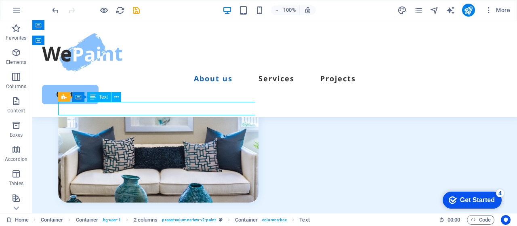
click at [174, 218] on div "Contact Us" at bounding box center [158, 224] width 200 height 13
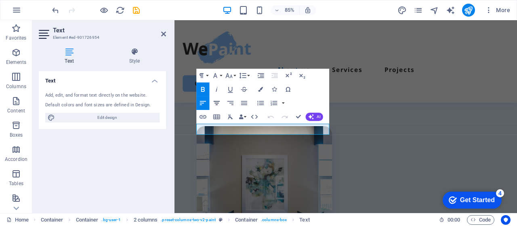
scroll to position [2010, 0]
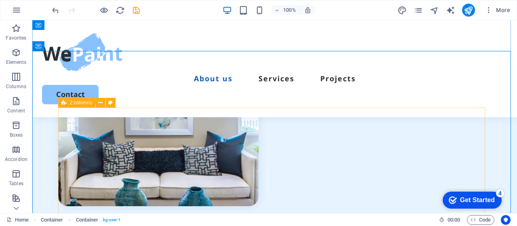
scroll to position [2149, 0]
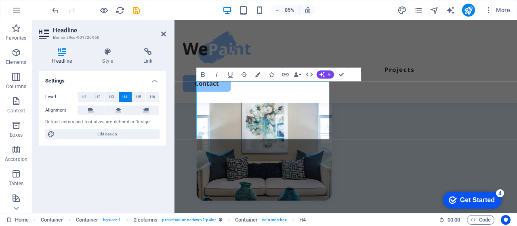
scroll to position [2077, 0]
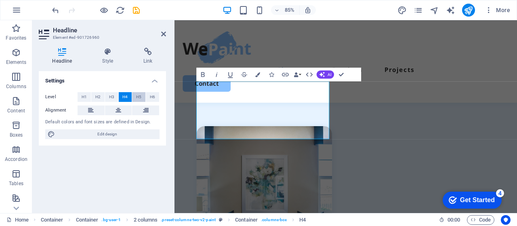
click at [138, 98] on span "H5" at bounding box center [138, 97] width 5 height 10
click at [153, 95] on span "H6" at bounding box center [152, 97] width 5 height 10
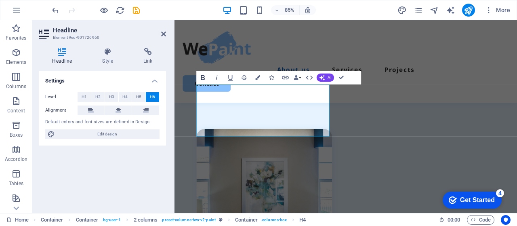
click at [205, 80] on icon "button" at bounding box center [203, 77] width 8 height 8
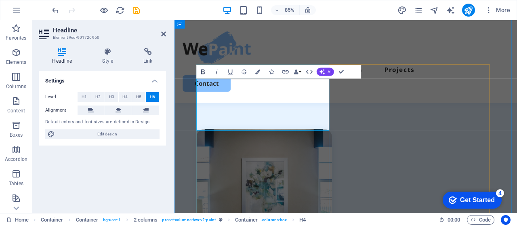
scroll to position [2081, 0]
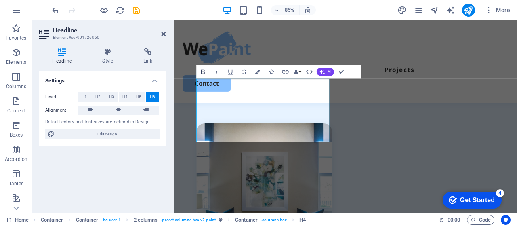
click at [203, 71] on icon "button" at bounding box center [203, 71] width 8 height 8
click at [202, 70] on icon "button" at bounding box center [203, 71] width 8 height 8
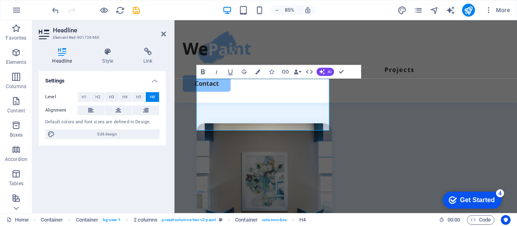
click at [204, 74] on icon "button" at bounding box center [203, 71] width 8 height 8
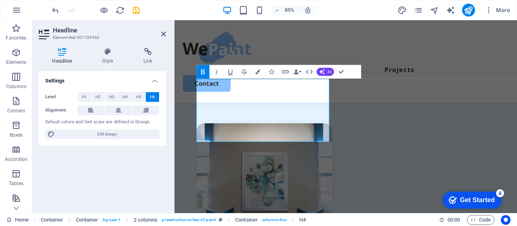
click at [204, 74] on icon "button" at bounding box center [203, 71] width 8 height 8
click at [199, 71] on icon "button" at bounding box center [203, 71] width 8 height 8
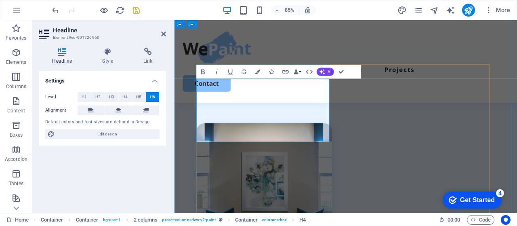
drag, startPoint x: 413, startPoint y: 134, endPoint x: 520, endPoint y: 118, distance: 108.5
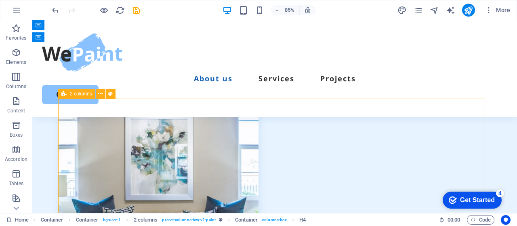
scroll to position [2153, 0]
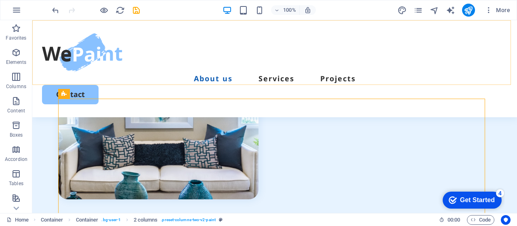
click at [327, 75] on div "About us Services Projects Contact" at bounding box center [274, 68] width 484 height 97
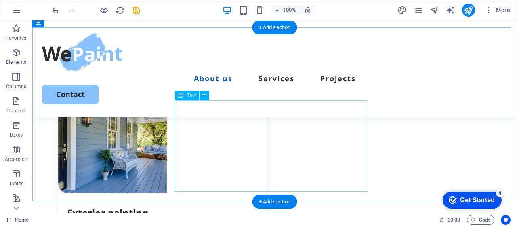
scroll to position [1144, 0]
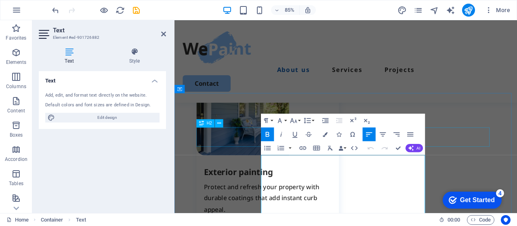
scroll to position [1103, 0]
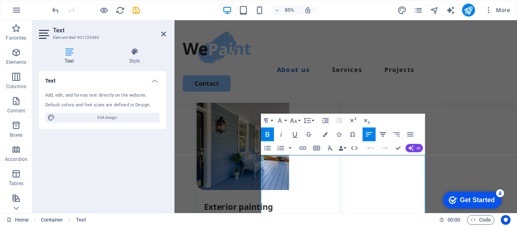
click at [384, 135] on icon "button" at bounding box center [383, 134] width 8 height 8
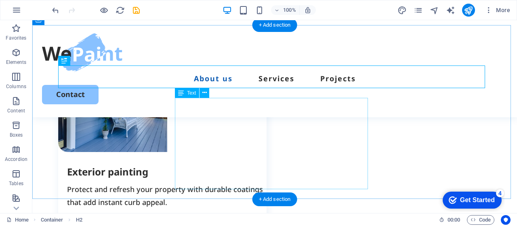
scroll to position [1152, 0]
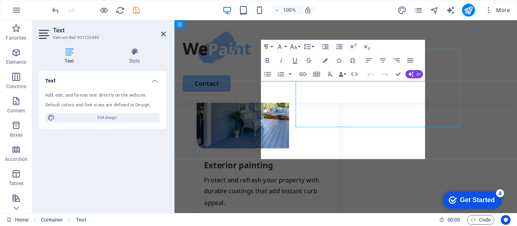
scroll to position [1189, 0]
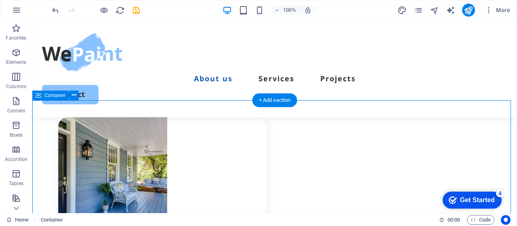
scroll to position [1111, 0]
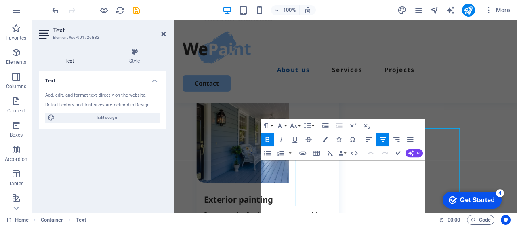
scroll to position [1096, 0]
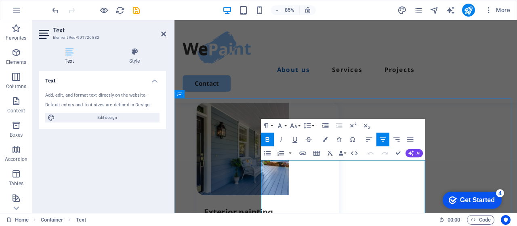
copy p "Turning ideas into inspiring spaces. Our portfolio highlights vibrant kitchens,…"
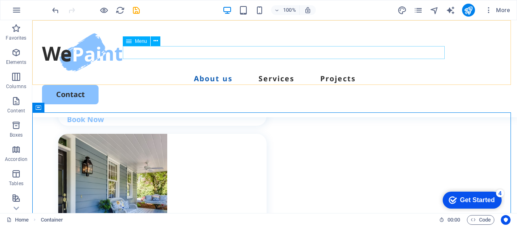
click at [342, 72] on nav "About us Services Projects" at bounding box center [274, 78] width 465 height 13
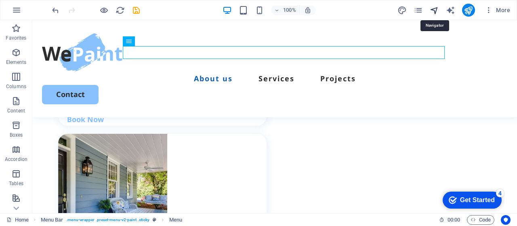
click at [437, 10] on icon "navigator" at bounding box center [434, 10] width 9 height 9
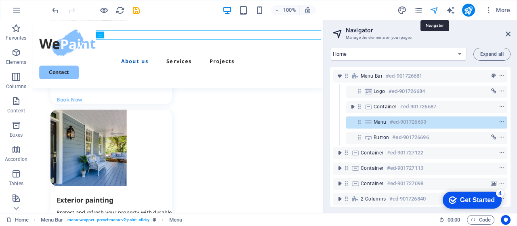
scroll to position [1070, 0]
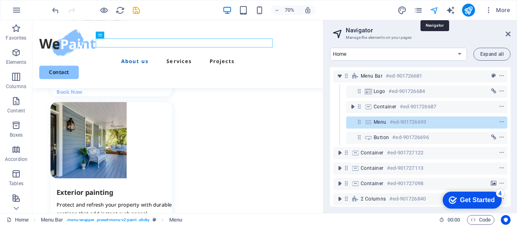
click at [438, 11] on icon "navigator" at bounding box center [434, 10] width 9 height 9
click at [421, 12] on icon "pages" at bounding box center [417, 10] width 9 height 9
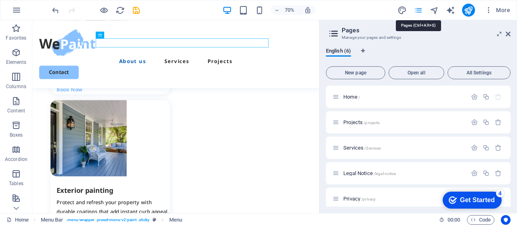
scroll to position [1067, 0]
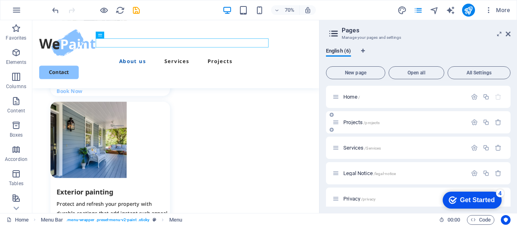
click at [371, 118] on div "Projects /projects" at bounding box center [399, 121] width 134 height 9
click at [369, 118] on div "Projects /projects" at bounding box center [399, 121] width 134 height 9
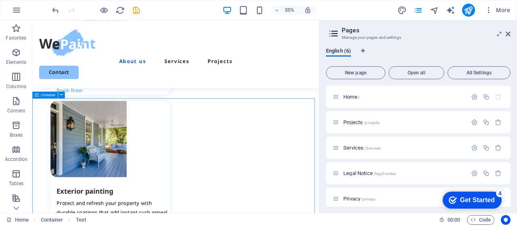
scroll to position [1080, 0]
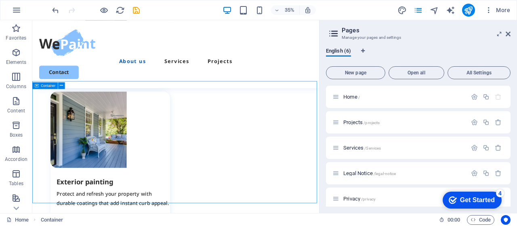
scroll to position [1094, 0]
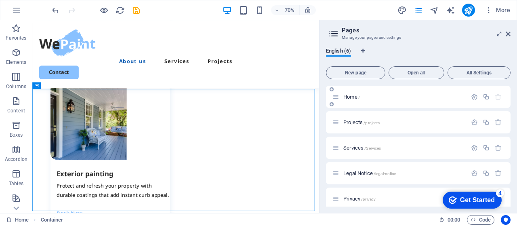
click at [356, 98] on span "Home /" at bounding box center [351, 97] width 17 height 6
click at [353, 97] on span "Home /" at bounding box center [351, 97] width 17 height 6
click at [351, 118] on div "Projects /projects" at bounding box center [399, 121] width 134 height 9
click at [345, 149] on span "Services /Services" at bounding box center [362, 148] width 38 height 6
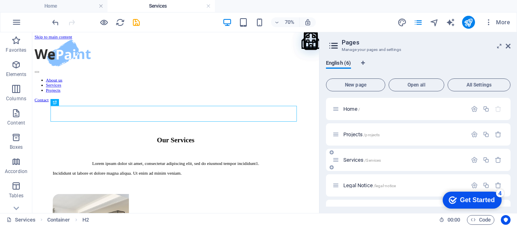
scroll to position [0, 0]
click at [347, 109] on span "Home /" at bounding box center [351, 109] width 17 height 6
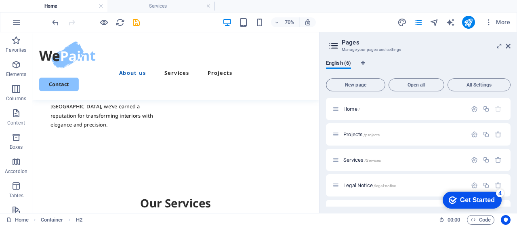
scroll to position [530, 0]
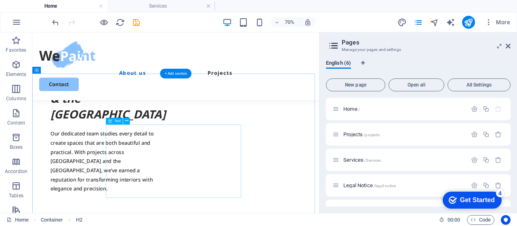
drag, startPoint x: 231, startPoint y: 204, endPoint x: 235, endPoint y: 209, distance: 7.1
drag, startPoint x: 235, startPoint y: 209, endPoint x: 241, endPoint y: 214, distance: 7.1
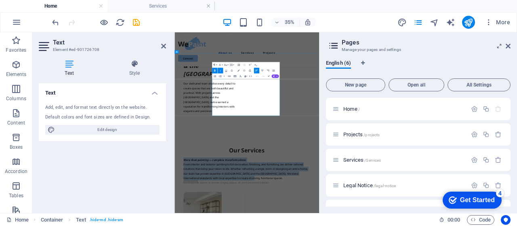
copy p "More than painting — complete transformations. From interior and exterior paint…"
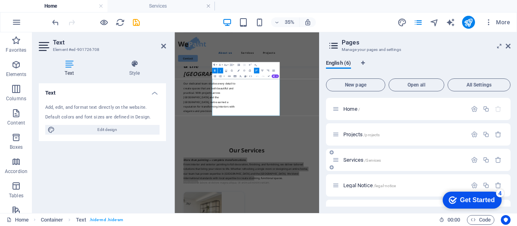
click at [359, 161] on span "Services /Services" at bounding box center [362, 160] width 38 height 6
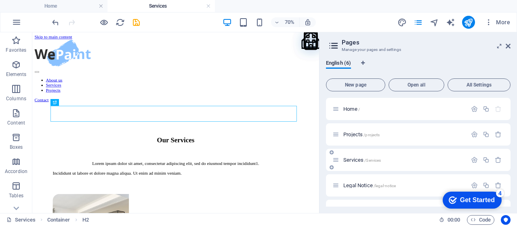
scroll to position [0, 0]
click at [222, 216] on div "Lorem ipsum dolor sit amet, consectetur adipiscing elit, sed do eiusmod tempor …" at bounding box center [236, 219] width 351 height 7
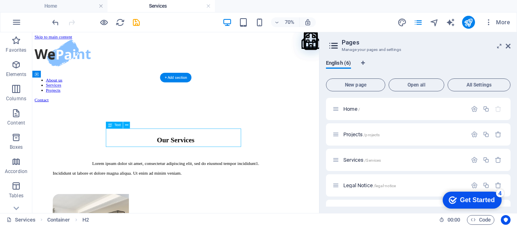
click at [222, 216] on div "Lorem ipsum dolor sit amet, consectetur adipiscing elit, sed do eiusmod tempor …" at bounding box center [236, 219] width 351 height 7
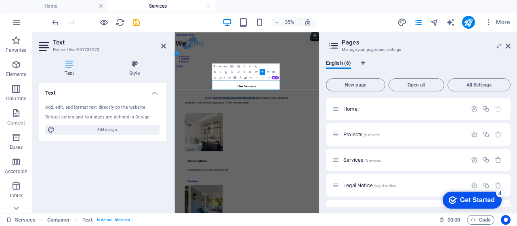
drag, startPoint x: 323, startPoint y: 185, endPoint x: 312, endPoint y: 178, distance: 13.3
click at [312, 216] on p "Lorem ipsum dolor sit amet, consectetur adipiscing elit, sed do eiusmod tempor …" at bounding box center [380, 219] width 355 height 7
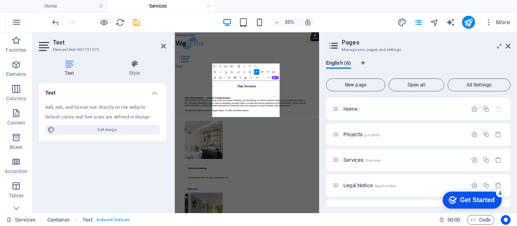
click at [262, 70] on button "Align Center" at bounding box center [261, 72] width 5 height 6
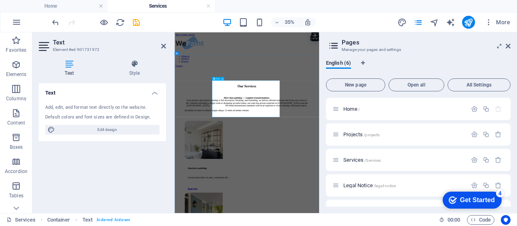
drag, startPoint x: 414, startPoint y: 235, endPoint x: 421, endPoint y: 239, distance: 7.6
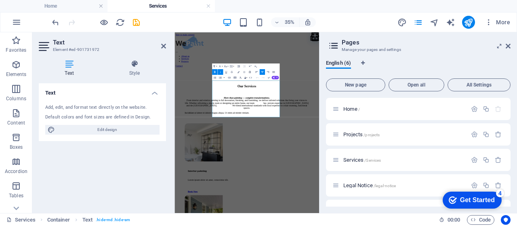
drag, startPoint x: 256, startPoint y: 72, endPoint x: 252, endPoint y: 69, distance: 5.2
click at [252, 69] on div "Paragraph Format Normal Heading 1 Heading 2 Heading 3 Heading 4 Heading 5 Headi…" at bounding box center [245, 71] width 67 height 17
click at [256, 71] on icon "button" at bounding box center [256, 72] width 2 height 2
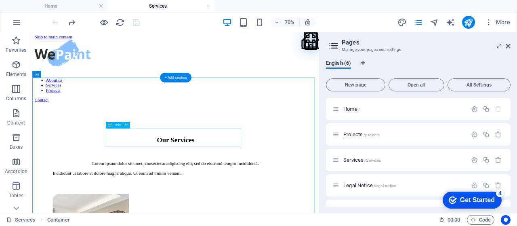
click at [276, 216] on div "Lorem ipsum dolor sit amet, consectetur adipiscing elit, sed do eiusmod tempor …" at bounding box center [236, 219] width 351 height 7
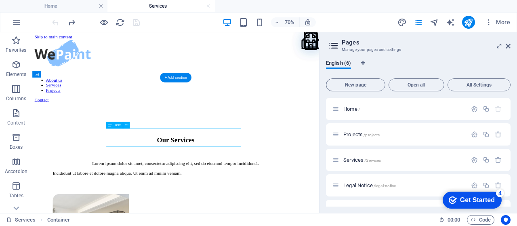
click at [276, 216] on div "Lorem ipsum dolor sit amet, consectetur adipiscing elit, sed do eiusmod tempor …" at bounding box center [236, 219] width 351 height 7
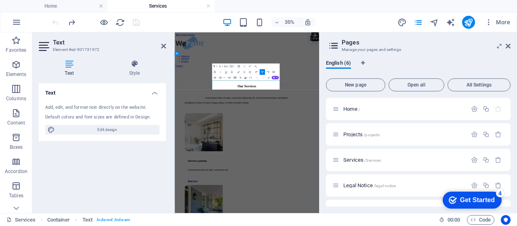
click at [403, 216] on p "Lorem ipsum dolor sit amet, consectetur adipiscing elit, sed do eiusmod tempor …" at bounding box center [380, 219] width 355 height 7
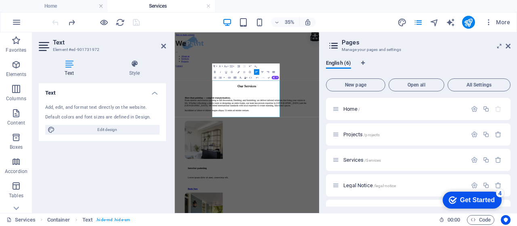
click at [273, 69] on button "Align Justify" at bounding box center [272, 72] width 5 height 6
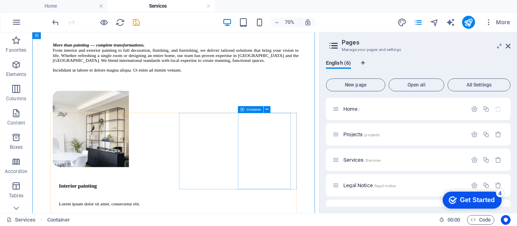
scroll to position [175, 0]
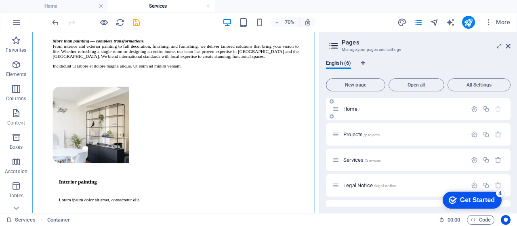
click at [350, 109] on span "Home /" at bounding box center [351, 109] width 17 height 6
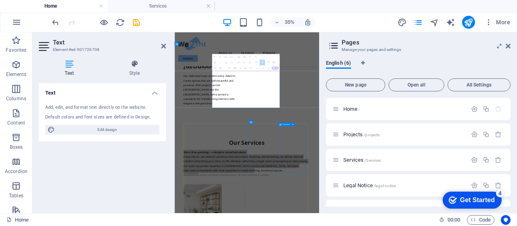
scroll to position [571, 0]
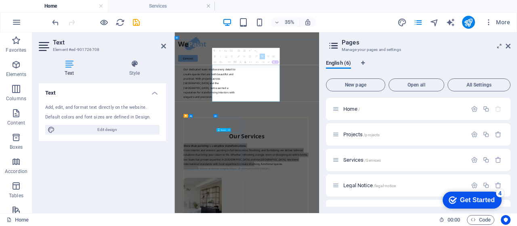
click at [226, 130] on div "Spacer" at bounding box center [221, 129] width 11 height 3
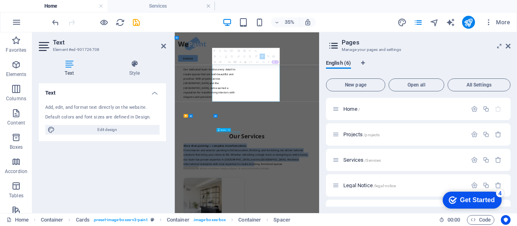
scroll to position [725, 0]
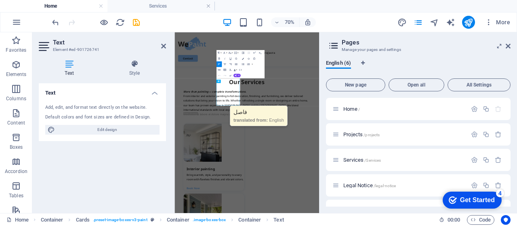
scroll to position [727, 0]
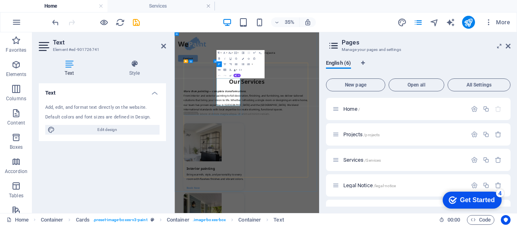
copy p "Bring warmth, style, and personality to every room with flawless finishes and v…"
click at [352, 160] on span "Services /Services" at bounding box center [362, 160] width 38 height 6
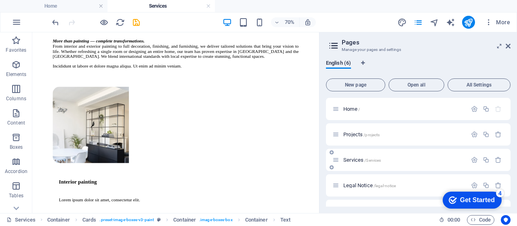
scroll to position [0, 0]
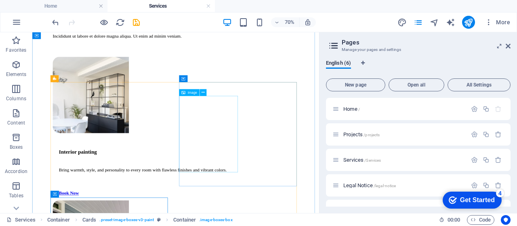
scroll to position [216, 0]
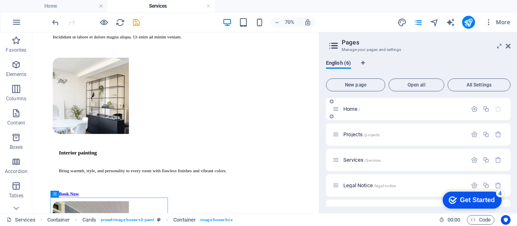
click at [363, 106] on p "Home /" at bounding box center [403, 108] width 121 height 5
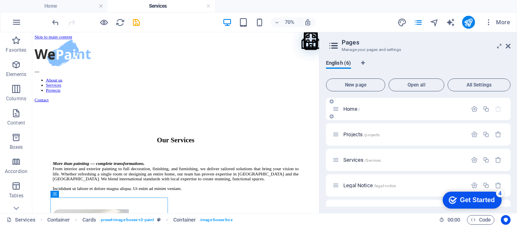
scroll to position [727, 0]
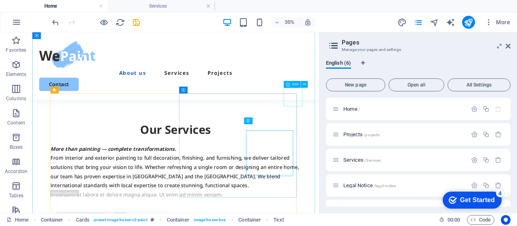
scroll to position [725, 0]
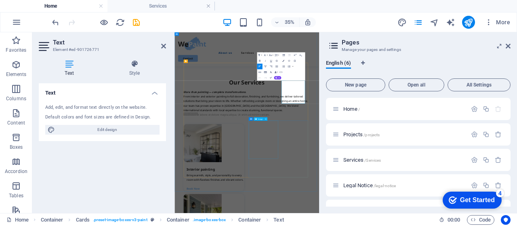
scroll to position [727, 0]
copy p "Protect and refresh your property with durable coatings that add instant curb a…"
click at [352, 157] on span "Services /Services" at bounding box center [362, 160] width 38 height 6
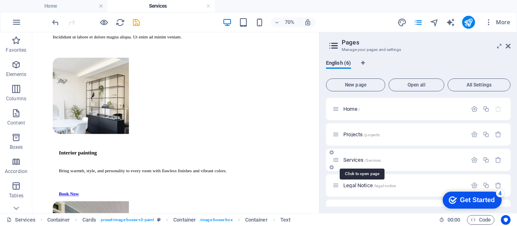
scroll to position [0, 0]
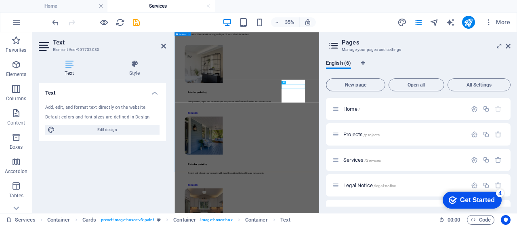
scroll to position [203, 0]
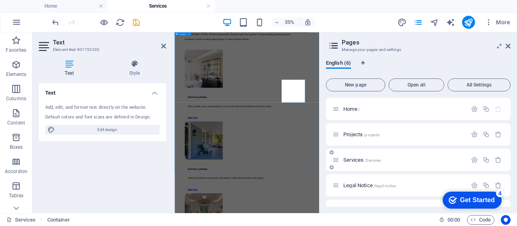
scroll to position [197, 0]
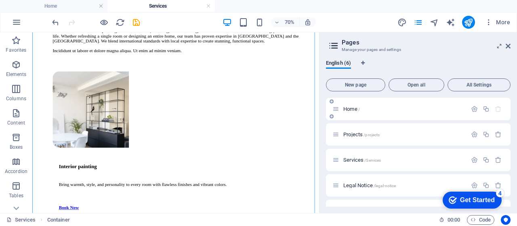
click at [348, 107] on span "Home /" at bounding box center [351, 109] width 17 height 6
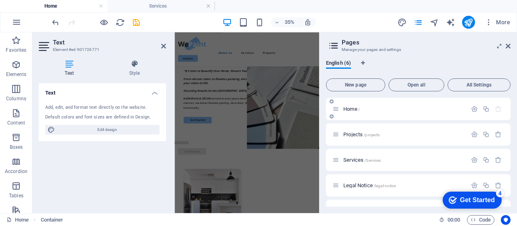
scroll to position [727, 0]
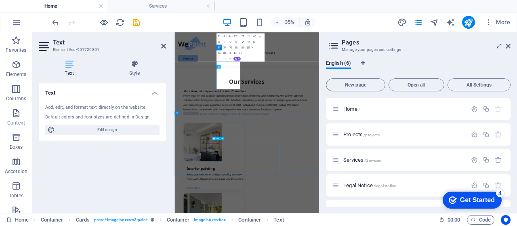
scroll to position [945, 0]
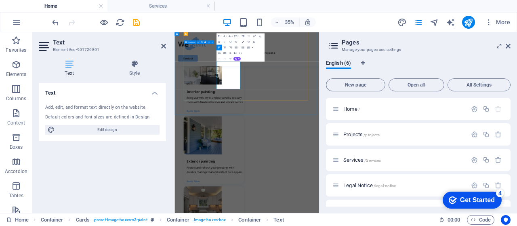
copy p "Give your kitchen or storage a modern makeover with sleek, professional cabinet…"
click at [358, 161] on span "Services /Services" at bounding box center [362, 160] width 38 height 6
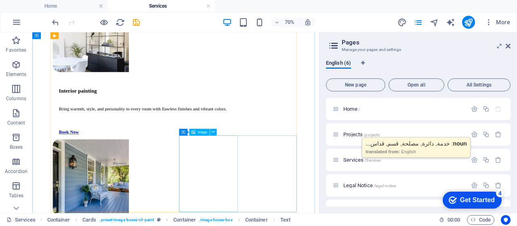
scroll to position [318, 0]
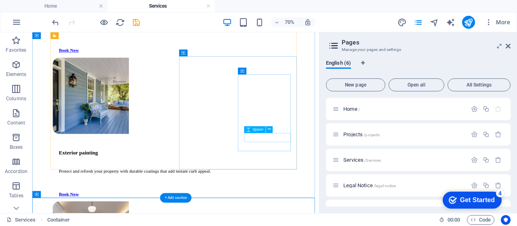
scroll to position [418, 0]
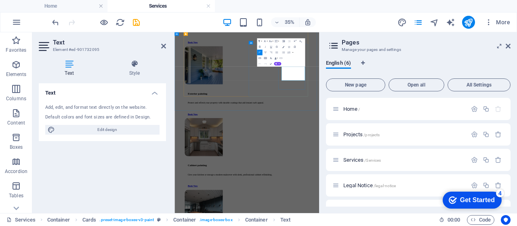
click at [350, 110] on span "Home /" at bounding box center [351, 109] width 17 height 6
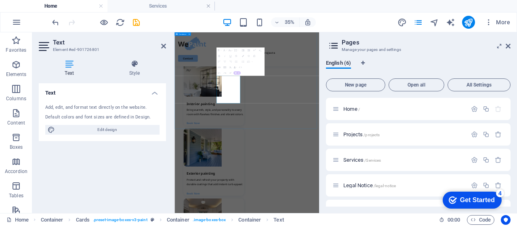
scroll to position [905, 0]
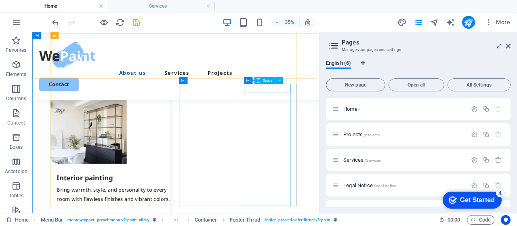
scroll to position [904, 0]
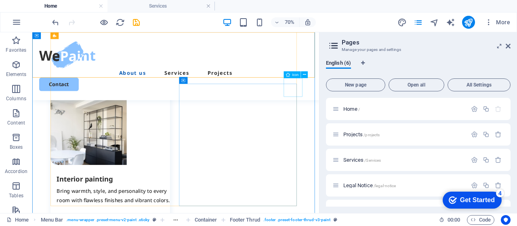
drag, startPoint x: 355, startPoint y: 190, endPoint x: 402, endPoint y: 111, distance: 92.2
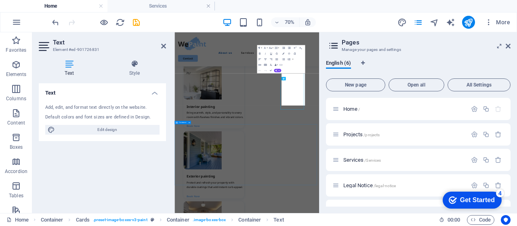
scroll to position [905, 0]
copy p "Elevate your business space with clean, professional finishes that impress clie…"
click at [348, 161] on span "Services /Services" at bounding box center [362, 160] width 38 height 6
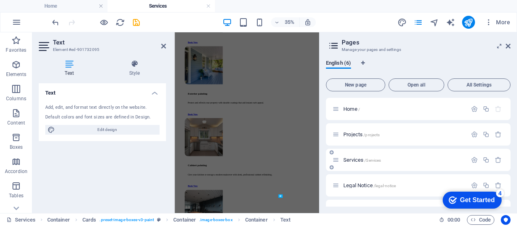
scroll to position [0, 0]
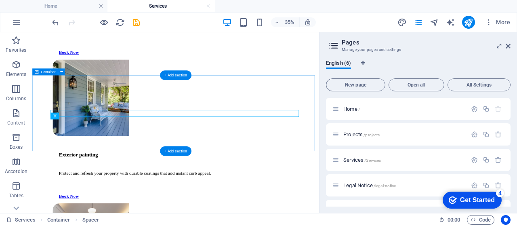
scroll to position [593, 0]
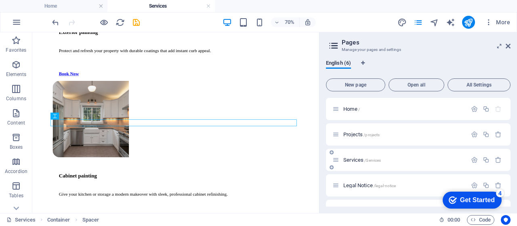
click at [351, 159] on span "Services /Services" at bounding box center [362, 160] width 38 height 6
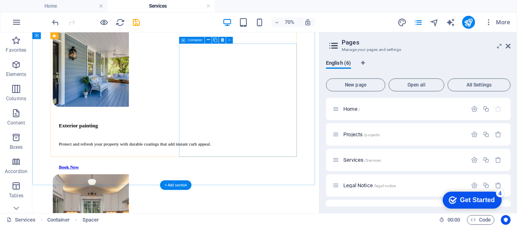
scroll to position [431, 0]
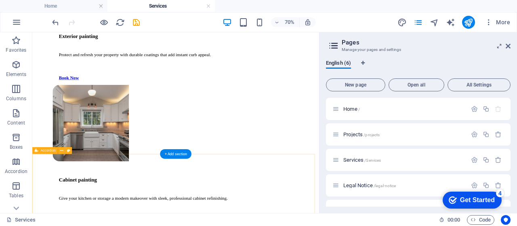
scroll to position [614, 0]
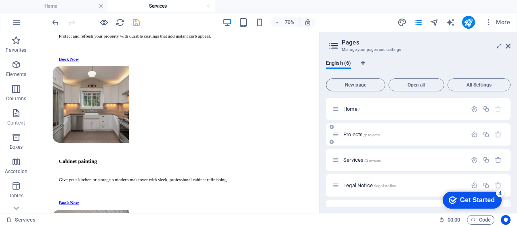
click at [353, 132] on span "Projects /projects" at bounding box center [361, 134] width 36 height 6
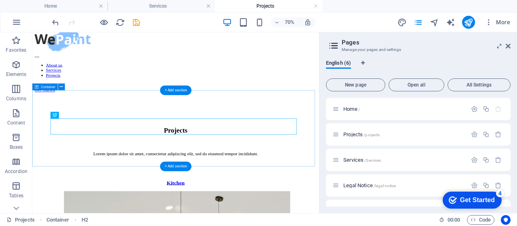
scroll to position [27, 0]
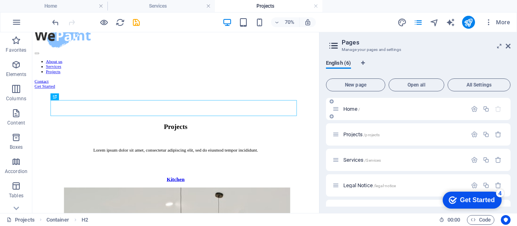
click at [358, 109] on span "/" at bounding box center [359, 109] width 2 height 4
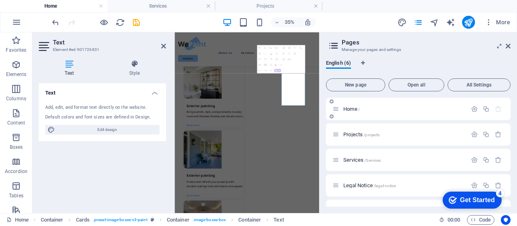
scroll to position [0, 0]
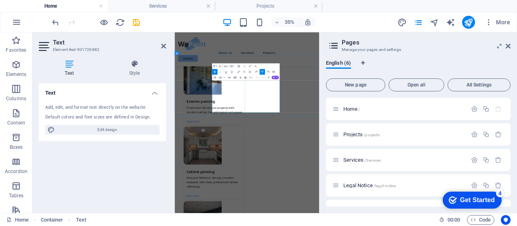
copy p "Turning ideas into inspiring spaces. Our portfolio highlights vibrant kitchens,…"
click at [353, 157] on div "Services /Services" at bounding box center [399, 159] width 134 height 9
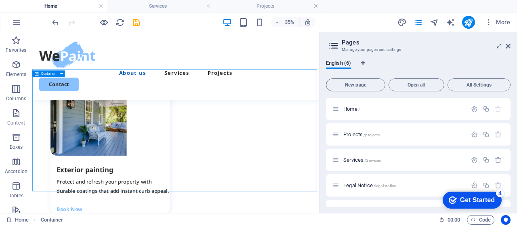
scroll to position [1128, 0]
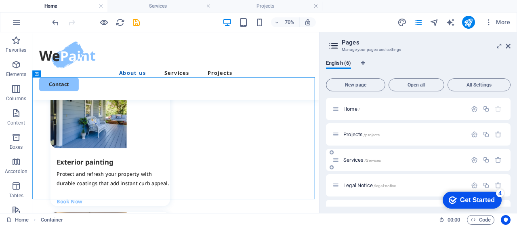
click at [365, 161] on span "/Services" at bounding box center [372, 160] width 17 height 4
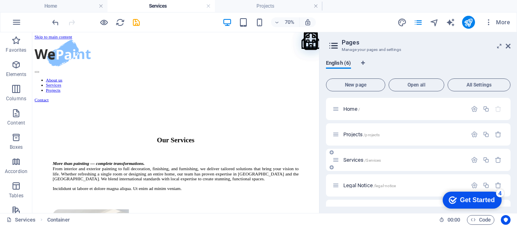
scroll to position [614, 0]
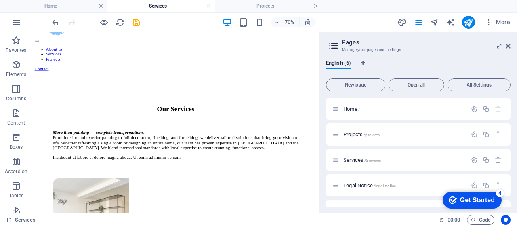
scroll to position [0, 0]
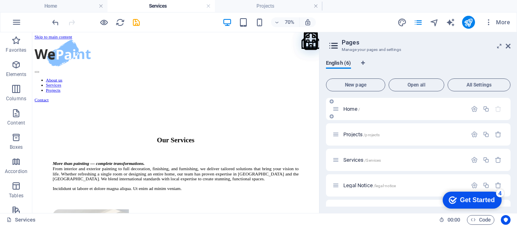
click at [357, 111] on span "Home /" at bounding box center [351, 109] width 17 height 6
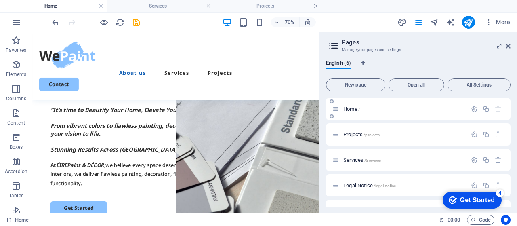
scroll to position [1128, 0]
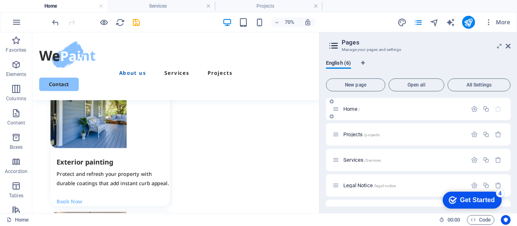
click at [352, 109] on span "Home /" at bounding box center [351, 109] width 17 height 6
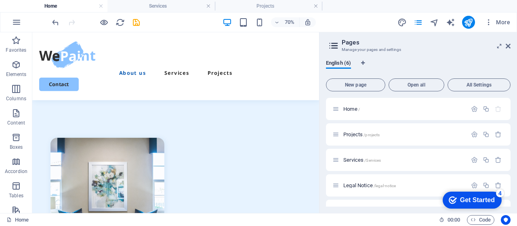
scroll to position [2016, 0]
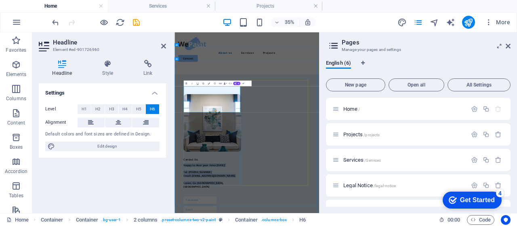
copy h6 "Happy to Hear your Voice Today! Tel: 089 222 7973 Email: epaintdecor@gmail.com …"
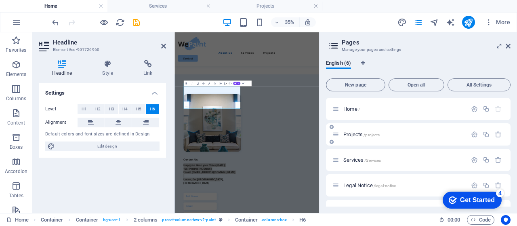
click at [349, 132] on span "Projects /projects" at bounding box center [361, 134] width 36 height 6
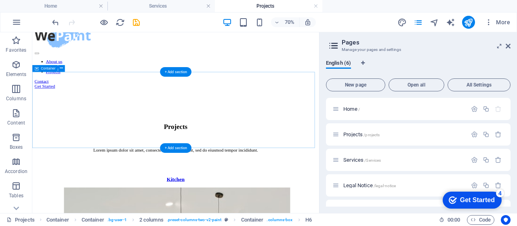
click at [406, 120] on div "Projects Lorem ipsum dolor sit amet, consectetur adipiscing elit, sed do eiusmo…" at bounding box center [237, 166] width 403 height 107
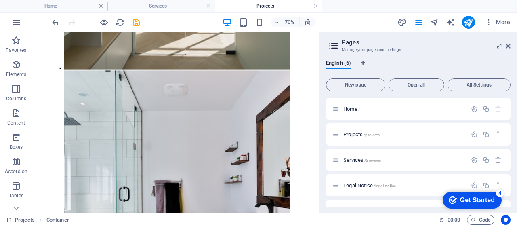
scroll to position [792, 0]
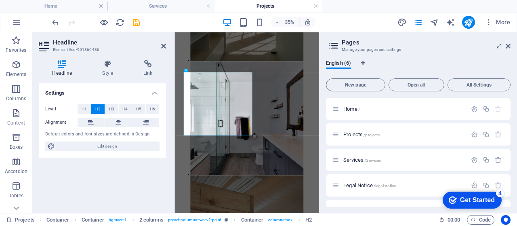
scroll to position [818, 0]
click at [122, 108] on button "H4" at bounding box center [125, 109] width 13 height 10
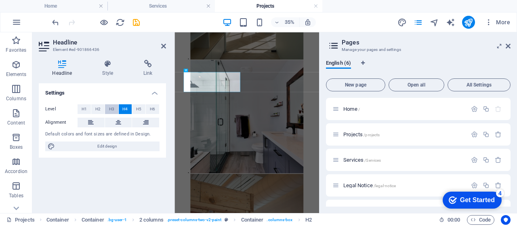
click at [114, 110] on button "H3" at bounding box center [111, 109] width 13 height 10
click at [94, 105] on button "H2" at bounding box center [97, 109] width 13 height 10
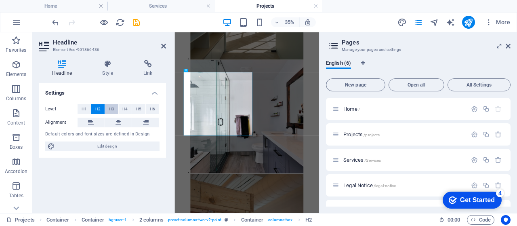
click at [113, 111] on span "H3" at bounding box center [111, 109] width 5 height 10
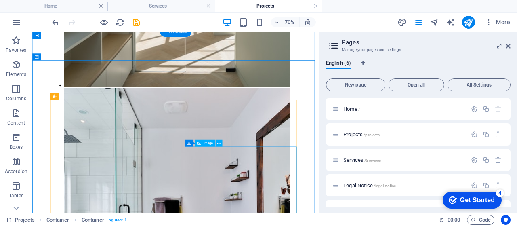
scroll to position [812, 0]
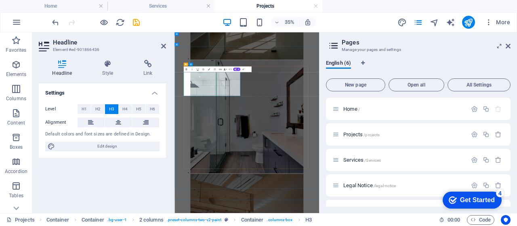
drag, startPoint x: 337, startPoint y: 149, endPoint x: 402, endPoint y: 103, distance: 79.9
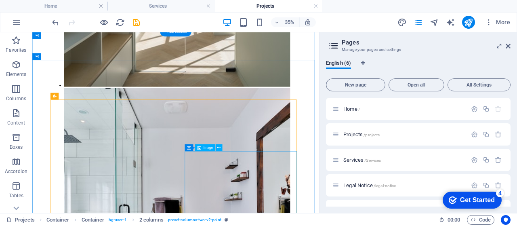
scroll to position [812, 0]
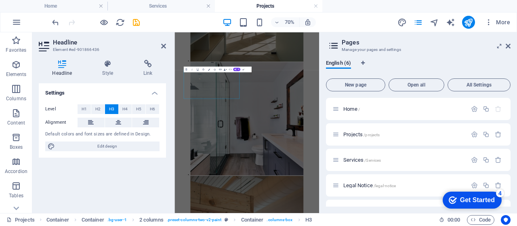
scroll to position [818, 0]
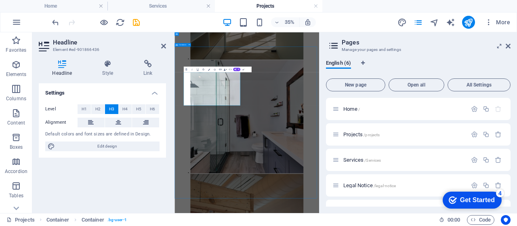
scroll to position [812, 0]
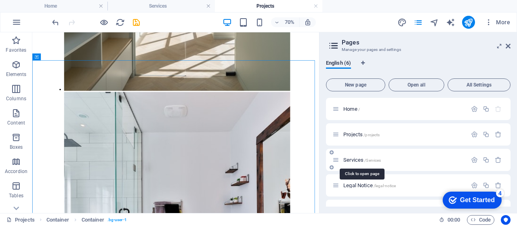
click at [363, 157] on span "Services /Services" at bounding box center [362, 160] width 38 height 6
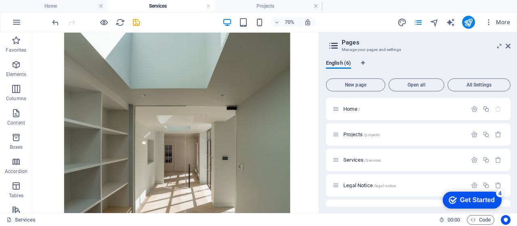
scroll to position [1522, 0]
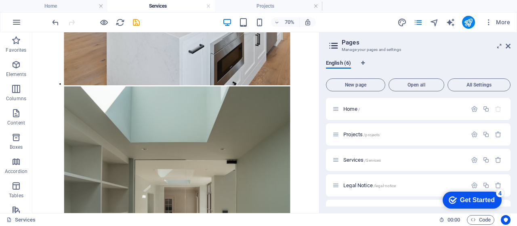
drag, startPoint x: 438, startPoint y: 67, endPoint x: 374, endPoint y: 201, distance: 148.6
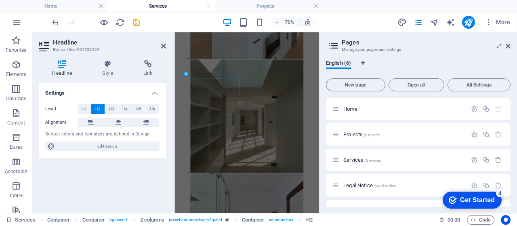
scroll to position [1509, 0]
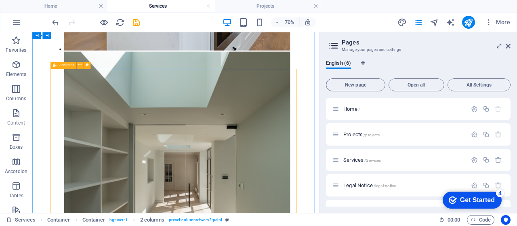
scroll to position [1570, 0]
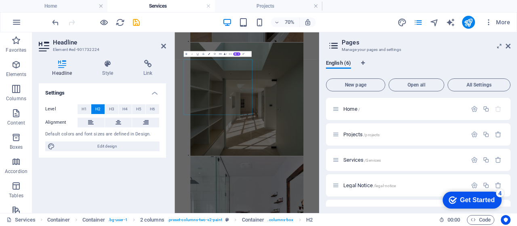
scroll to position [1562, 0]
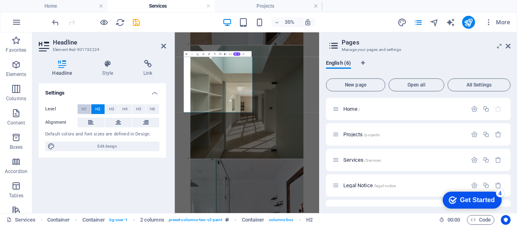
click at [89, 111] on button "H1" at bounding box center [84, 109] width 13 height 10
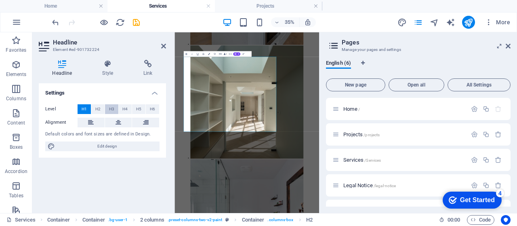
click at [107, 109] on button "H3" at bounding box center [111, 109] width 13 height 10
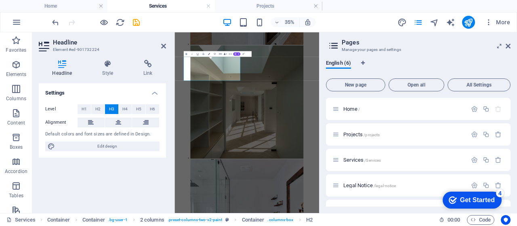
click at [129, 186] on div "Settings Level H1 H2 H3 H4 H5 H6 Alignment Default colors and font sizes are de…" at bounding box center [102, 144] width 127 height 123
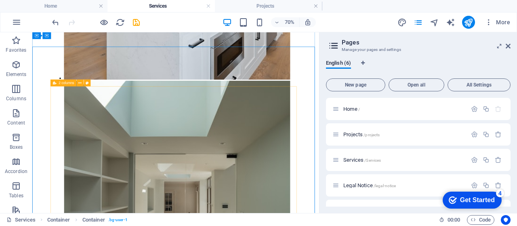
scroll to position [1529, 0]
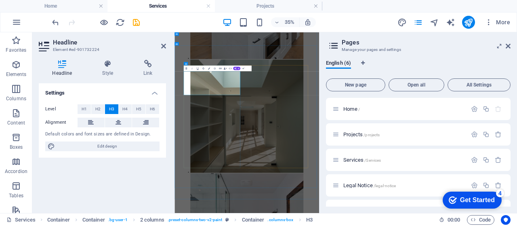
click at [96, 175] on div "Settings Level H1 H2 H3 H4 H5 H6 Alignment Default colors and font sizes are de…" at bounding box center [102, 144] width 127 height 123
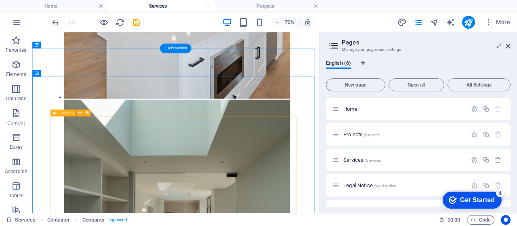
scroll to position [1503, 0]
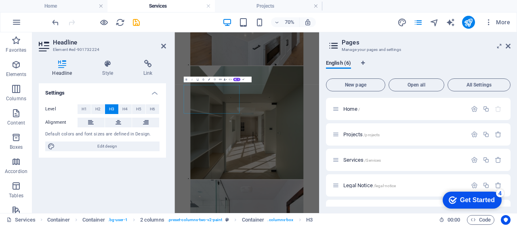
scroll to position [1490, 0]
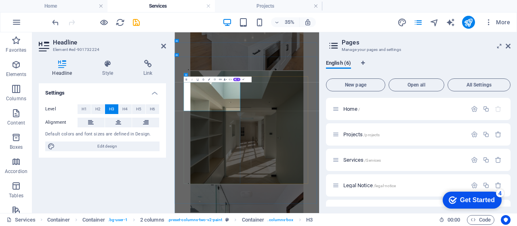
click at [141, 180] on div "Settings Level H1 H2 H3 H4 H5 H6 Alignment Default colors and font sizes are de…" at bounding box center [102, 144] width 127 height 123
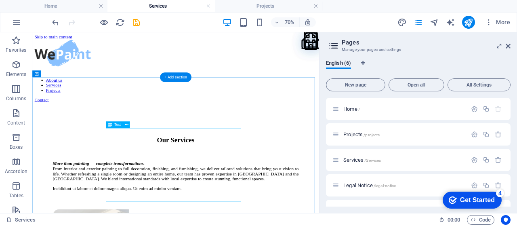
scroll to position [0, 0]
click at [356, 134] on span "Projects /projects" at bounding box center [361, 134] width 36 height 6
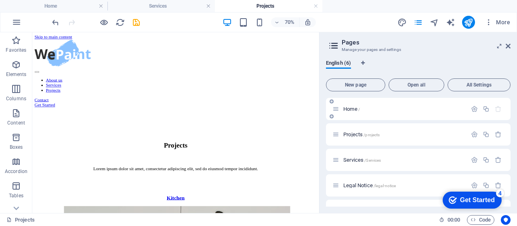
click at [347, 110] on span "Home /" at bounding box center [351, 109] width 17 height 6
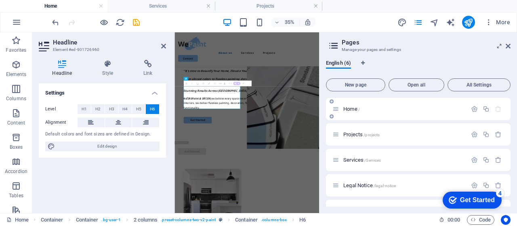
scroll to position [2005, 0]
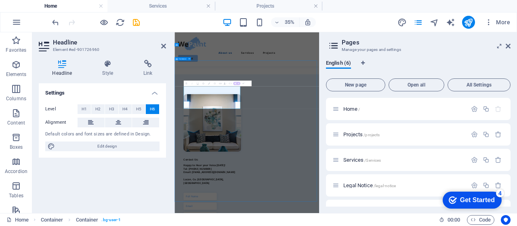
scroll to position [2016, 0]
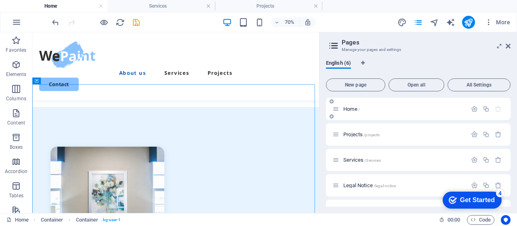
click at [354, 113] on div "Home /" at bounding box center [418, 109] width 184 height 22
click at [354, 110] on span "Home /" at bounding box center [351, 109] width 17 height 6
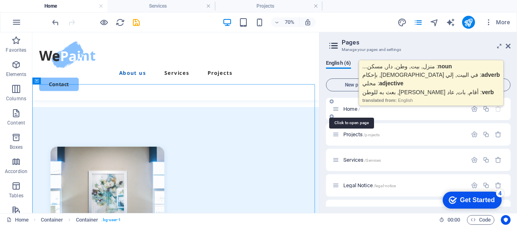
click at [354, 110] on span "Home /" at bounding box center [351, 109] width 17 height 6
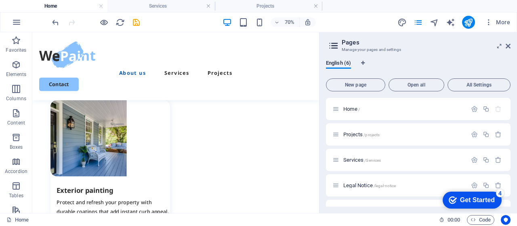
scroll to position [1099, 0]
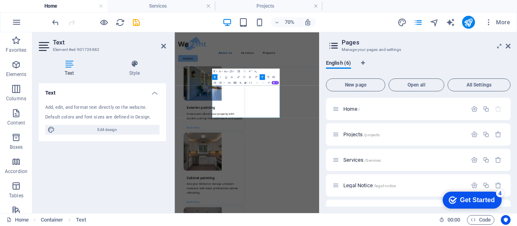
scroll to position [1101, 0]
copy p "Turning ideas into inspiring spaces. Our portfolio highlights vibrant kitchens,…"
click at [363, 133] on span "Projects /projects" at bounding box center [361, 134] width 36 height 6
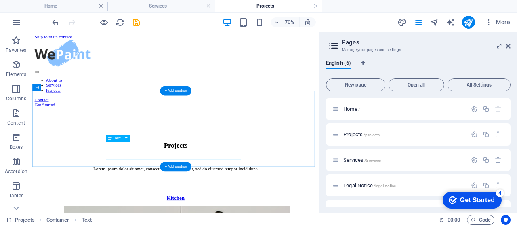
click at [293, 223] on div "Lorem ipsum dolor sit amet, consectetur adipiscing elit, sed do eiusmod tempor …" at bounding box center [236, 226] width 351 height 7
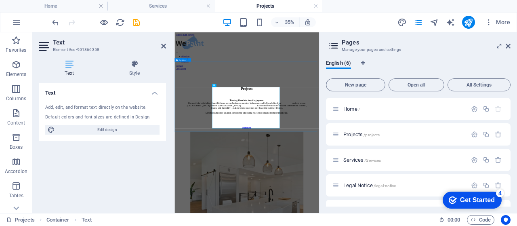
click at [516, 225] on div "Projects Turning ideas into inspiring spaces. Our portfolio highlights vibrant …" at bounding box center [381, 211] width 407 height 143
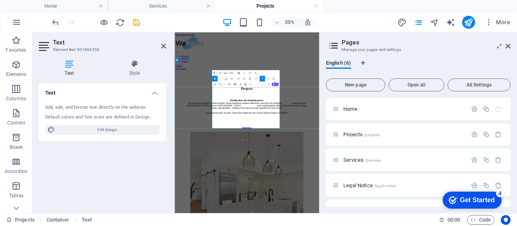
click at [483, 225] on div "Projects Turning ideas into inspiring spaces. Our portfolio highlights vibrant …" at bounding box center [381, 211] width 407 height 143
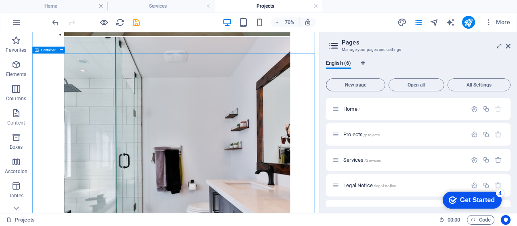
scroll to position [929, 0]
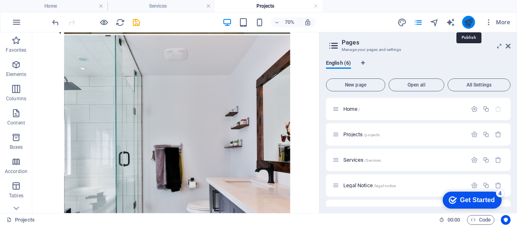
click at [468, 21] on icon "publish" at bounding box center [467, 22] width 9 height 9
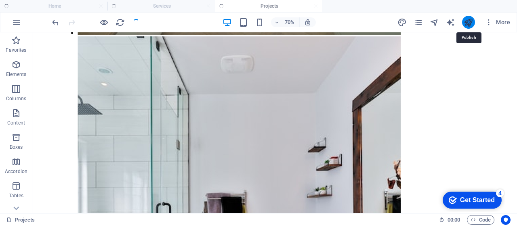
scroll to position [1028, 0]
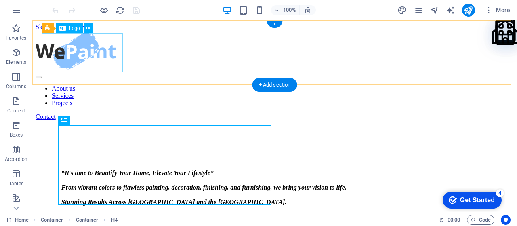
click at [95, 57] on div at bounding box center [275, 51] width 478 height 40
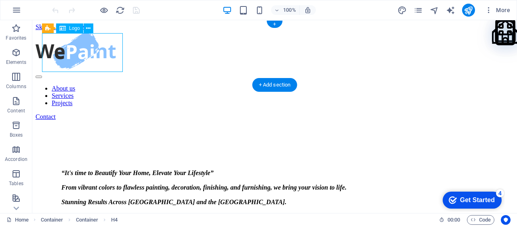
click at [95, 57] on div at bounding box center [275, 51] width 478 height 40
select select "px"
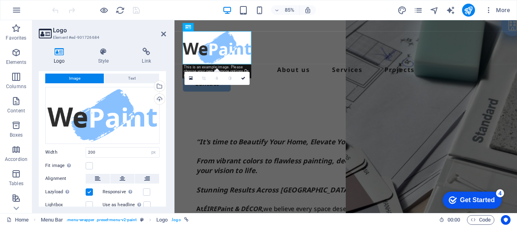
scroll to position [5, 0]
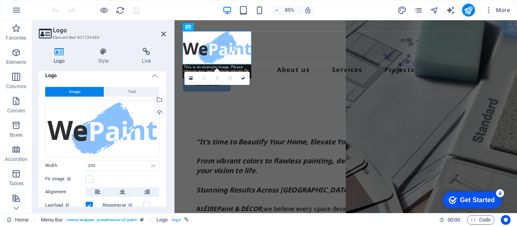
click at [61, 55] on icon at bounding box center [59, 52] width 41 height 8
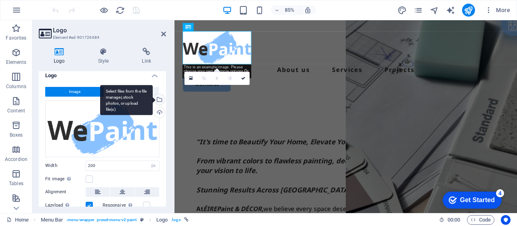
click at [161, 98] on div "Select files from the file manager, stock photos, or upload file(s)" at bounding box center [159, 100] width 12 height 12
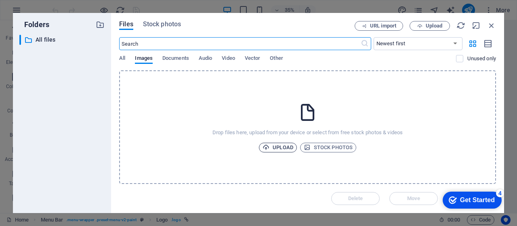
click at [287, 148] on span "Upload" at bounding box center [277, 148] width 31 height 10
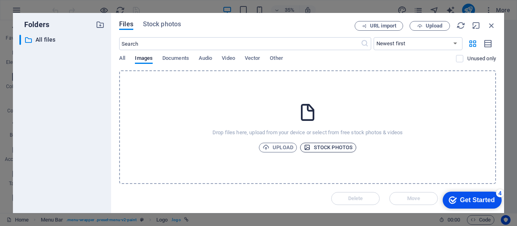
click at [332, 148] on span "Stock photos" at bounding box center [328, 148] width 49 height 10
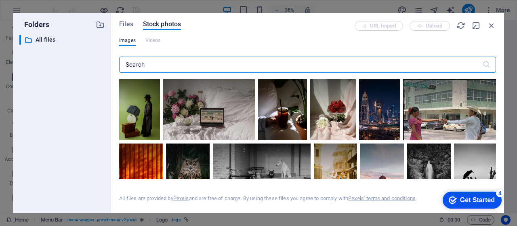
click at [252, 66] on input "text" at bounding box center [300, 65] width 363 height 16
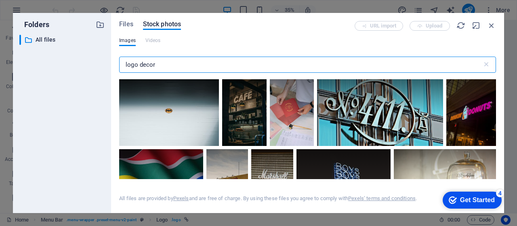
scroll to position [67, 0]
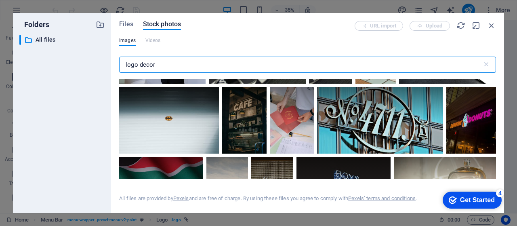
drag, startPoint x: 166, startPoint y: 60, endPoint x: 107, endPoint y: 63, distance: 59.0
click at [107, 63] on div "Folders ​ All files All files Files Stock photos URL import Upload Images Video…" at bounding box center [258, 113] width 491 height 200
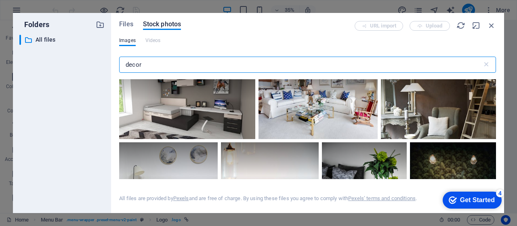
scroll to position [309, 0]
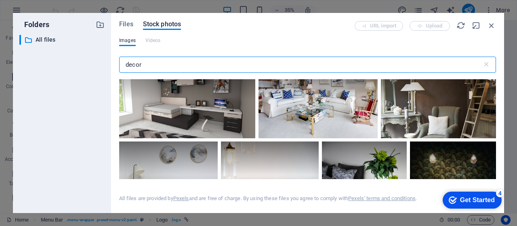
drag, startPoint x: 154, startPoint y: 62, endPoint x: 102, endPoint y: 63, distance: 52.5
click at [102, 63] on div "Folders ​ All files All files Files Stock photos URL import Upload Images Video…" at bounding box center [258, 113] width 491 height 200
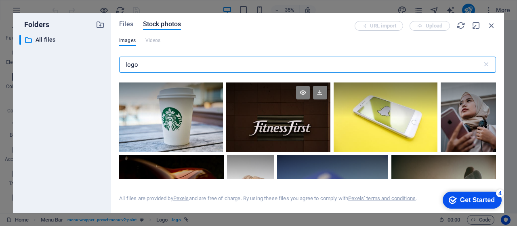
scroll to position [498, 0]
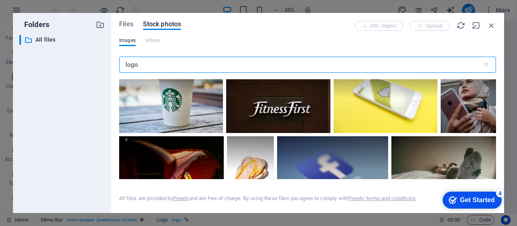
drag, startPoint x: 151, startPoint y: 65, endPoint x: 99, endPoint y: 65, distance: 52.1
click at [99, 65] on div "Folders ​ All files All files Files Stock photos URL import Upload Images Video…" at bounding box center [258, 113] width 491 height 200
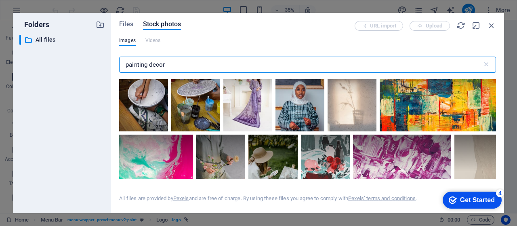
scroll to position [67, 0]
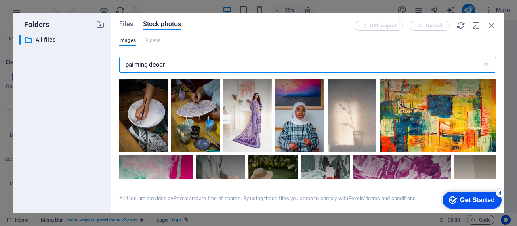
drag, startPoint x: 171, startPoint y: 68, endPoint x: 129, endPoint y: 64, distance: 42.1
click at [129, 64] on input "painting decor" at bounding box center [300, 65] width 363 height 16
type input "p"
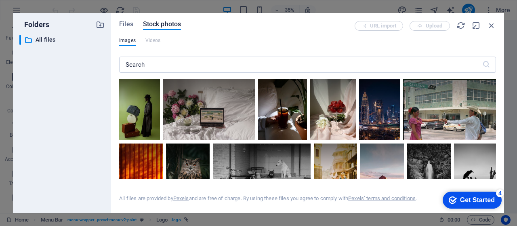
click at [431, 27] on div "URL import Upload" at bounding box center [424, 26] width 141 height 10
click at [126, 26] on span "Files" at bounding box center [126, 24] width 14 height 10
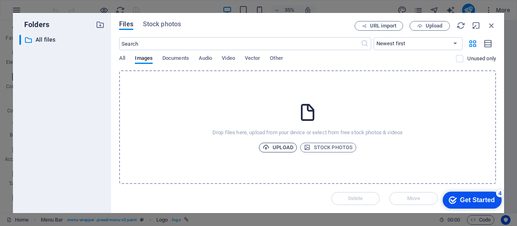
click at [283, 148] on span "Upload" at bounding box center [277, 148] width 31 height 10
click at [482, 185] on icon "button" at bounding box center [480, 184] width 9 height 9
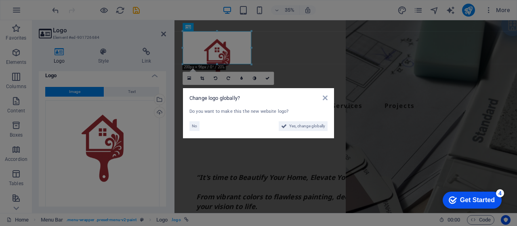
click at [283, 147] on aside "Change logo globally? Do you want to make this the new website logo? No Yes, ch…" at bounding box center [258, 113] width 517 height 226
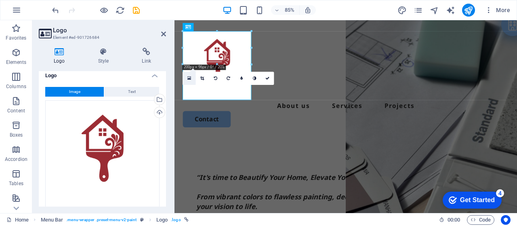
click at [190, 78] on icon at bounding box center [189, 78] width 4 height 5
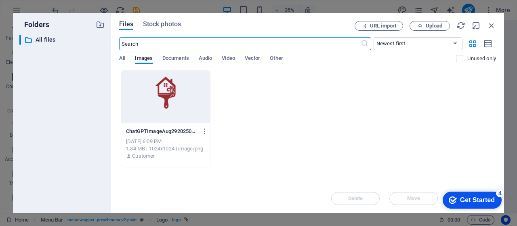
click at [162, 101] on div at bounding box center [165, 97] width 89 height 52
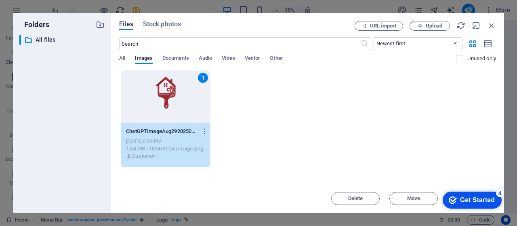
click at [162, 101] on div "1" at bounding box center [165, 97] width 89 height 52
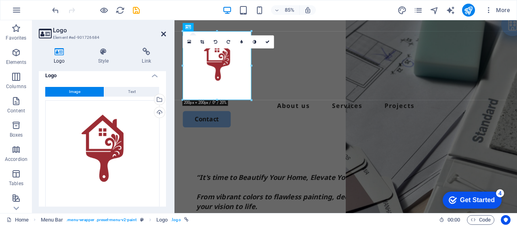
click at [161, 34] on icon at bounding box center [163, 34] width 5 height 6
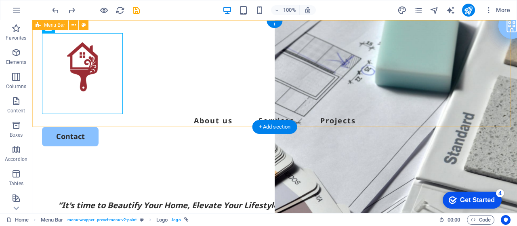
click at [154, 98] on div "About us Services Projects Contact" at bounding box center [274, 89] width 484 height 139
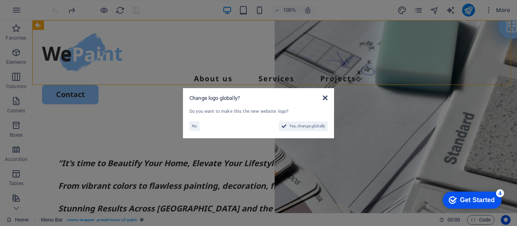
click at [325, 100] on icon at bounding box center [325, 97] width 5 height 6
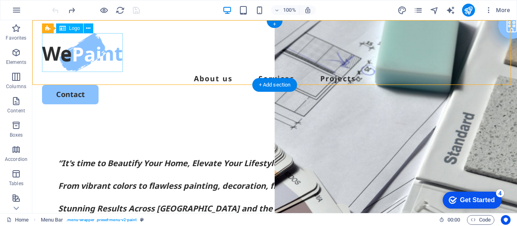
click at [89, 59] on div at bounding box center [274, 52] width 465 height 39
select select "px"
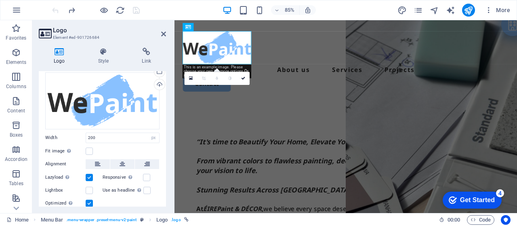
scroll to position [32, 0]
click at [193, 81] on link at bounding box center [190, 78] width 13 height 13
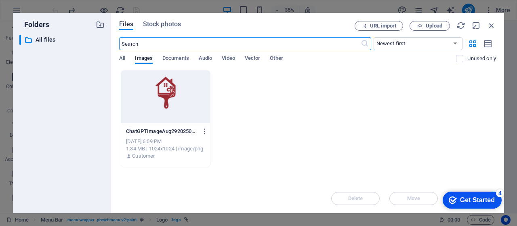
click at [174, 102] on div at bounding box center [165, 97] width 89 height 52
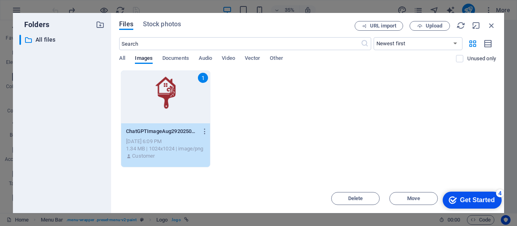
click at [456, 200] on div "checkmark Get Started 4" at bounding box center [472, 200] width 46 height 8
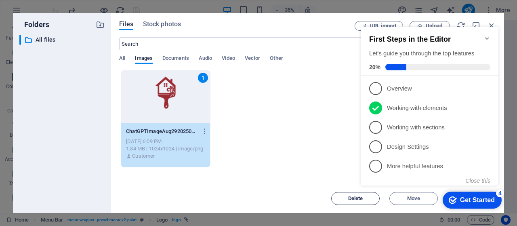
click at [355, 198] on span "Delete" at bounding box center [355, 198] width 15 height 5
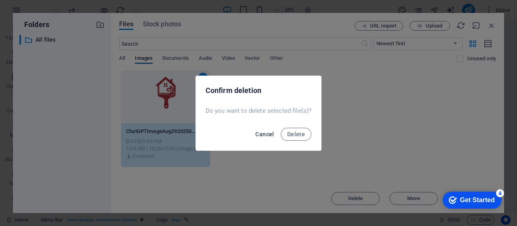
click at [266, 134] on span "Cancel" at bounding box center [264, 134] width 19 height 6
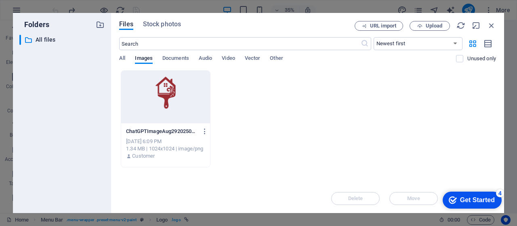
click at [464, 197] on div "Get Started" at bounding box center [477, 199] width 35 height 7
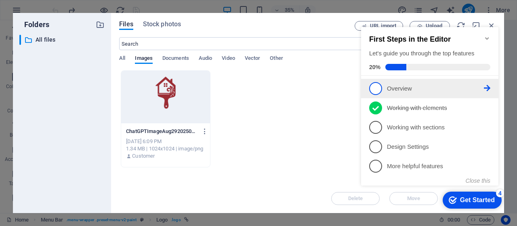
click at [390, 90] on p "Overview - incomplete" at bounding box center [435, 88] width 97 height 8
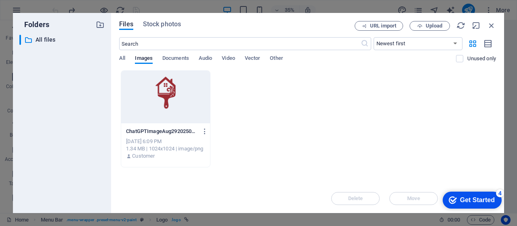
click at [153, 106] on div at bounding box center [165, 97] width 89 height 52
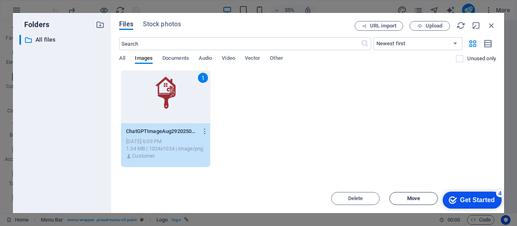
scroll to position [0, 0]
click at [426, 199] on span "Move" at bounding box center [413, 198] width 41 height 5
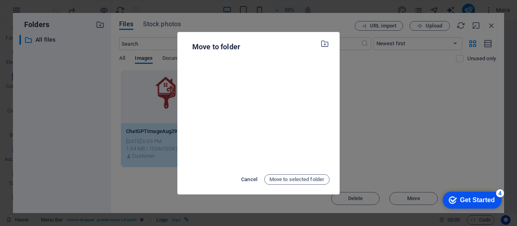
click at [242, 174] on button "Cancel" at bounding box center [249, 179] width 20 height 13
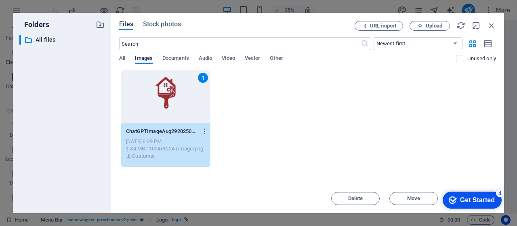
click at [460, 198] on div "Get Started" at bounding box center [477, 199] width 35 height 7
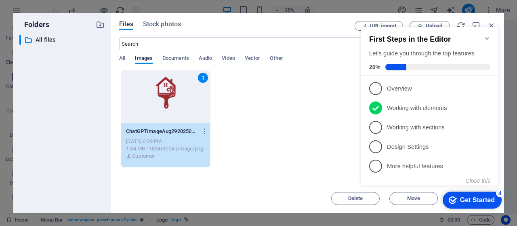
click at [260, 137] on div "1 ChatGPTImageAug29202506_24_45PM-kzDKbFAZc8EC-2EN5YacSg.png ChatGPTImageAug292…" at bounding box center [307, 118] width 377 height 97
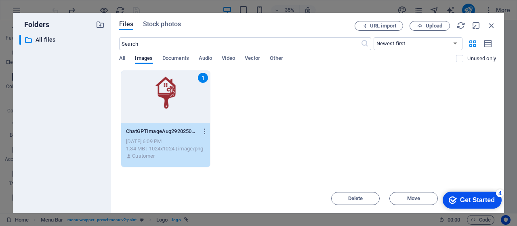
click at [172, 123] on div "1" at bounding box center [165, 97] width 89 height 52
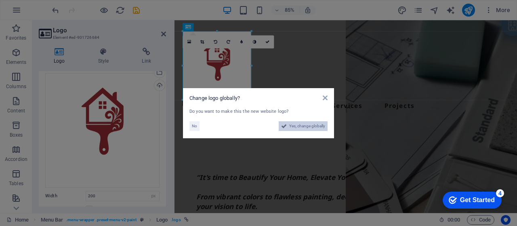
click at [314, 126] on span "Yes, change globally" at bounding box center [307, 126] width 36 height 10
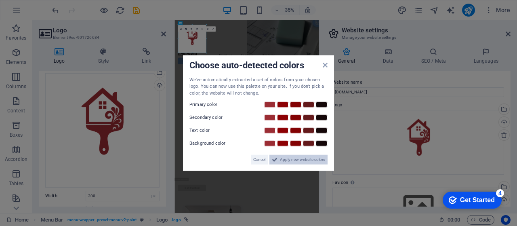
click at [299, 161] on span "Apply new website colors" at bounding box center [302, 160] width 45 height 10
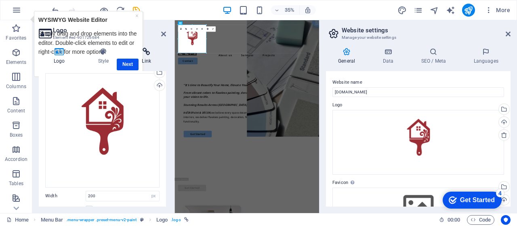
click at [131, 64] on h4 "Link" at bounding box center [146, 56] width 39 height 17
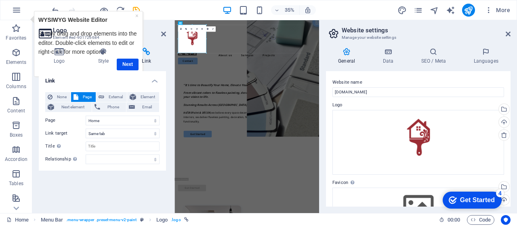
click at [131, 64] on h4 "Link" at bounding box center [146, 56] width 39 height 17
click at [137, 17] on link "×" at bounding box center [136, 15] width 3 height 6
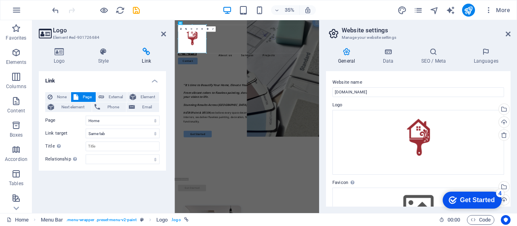
click at [165, 38] on header "Logo Element #ed-901726684" at bounding box center [102, 30] width 127 height 21
click at [166, 34] on icon at bounding box center [163, 34] width 5 height 6
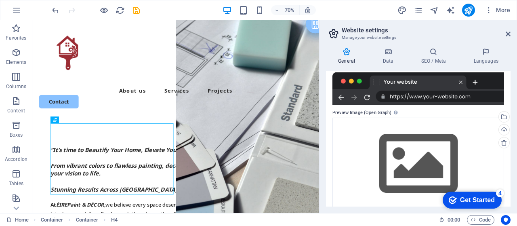
scroll to position [166, 0]
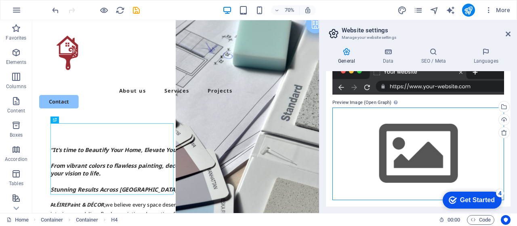
click at [432, 148] on div "Drag files here, click to choose files or select files from Files or our free s…" at bounding box center [418, 153] width 172 height 92
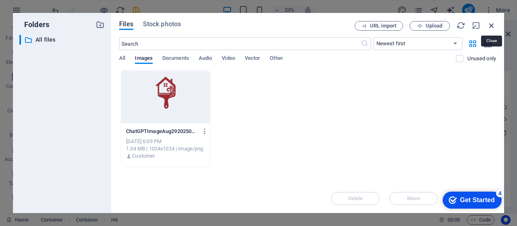
click at [492, 23] on icon "button" at bounding box center [491, 25] width 9 height 9
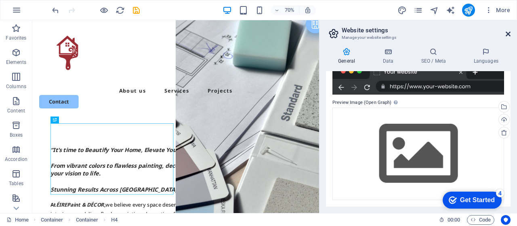
click at [505, 34] on icon at bounding box center [507, 34] width 5 height 6
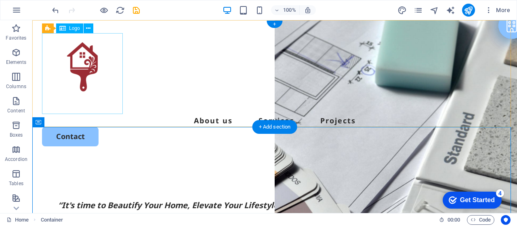
click at [89, 79] on div at bounding box center [274, 73] width 465 height 81
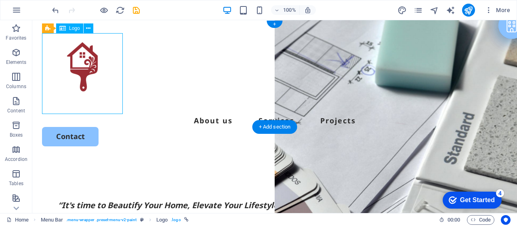
click at [89, 79] on div at bounding box center [274, 73] width 465 height 81
select select
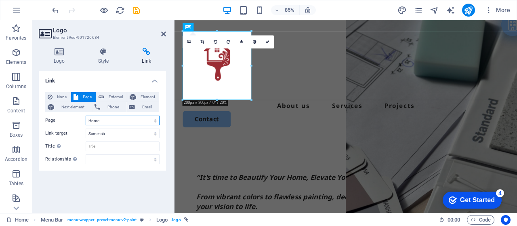
click at [145, 119] on select "Home Projects Services Legal Notice Privacy Subpage" at bounding box center [123, 120] width 74 height 10
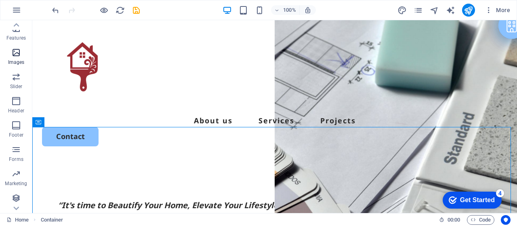
scroll to position [170, 0]
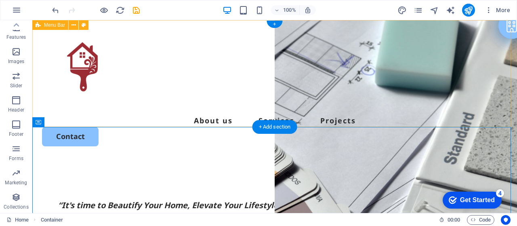
click at [215, 92] on div "About us Services Projects Contact" at bounding box center [274, 89] width 484 height 139
